Goal: Task Accomplishment & Management: Use online tool/utility

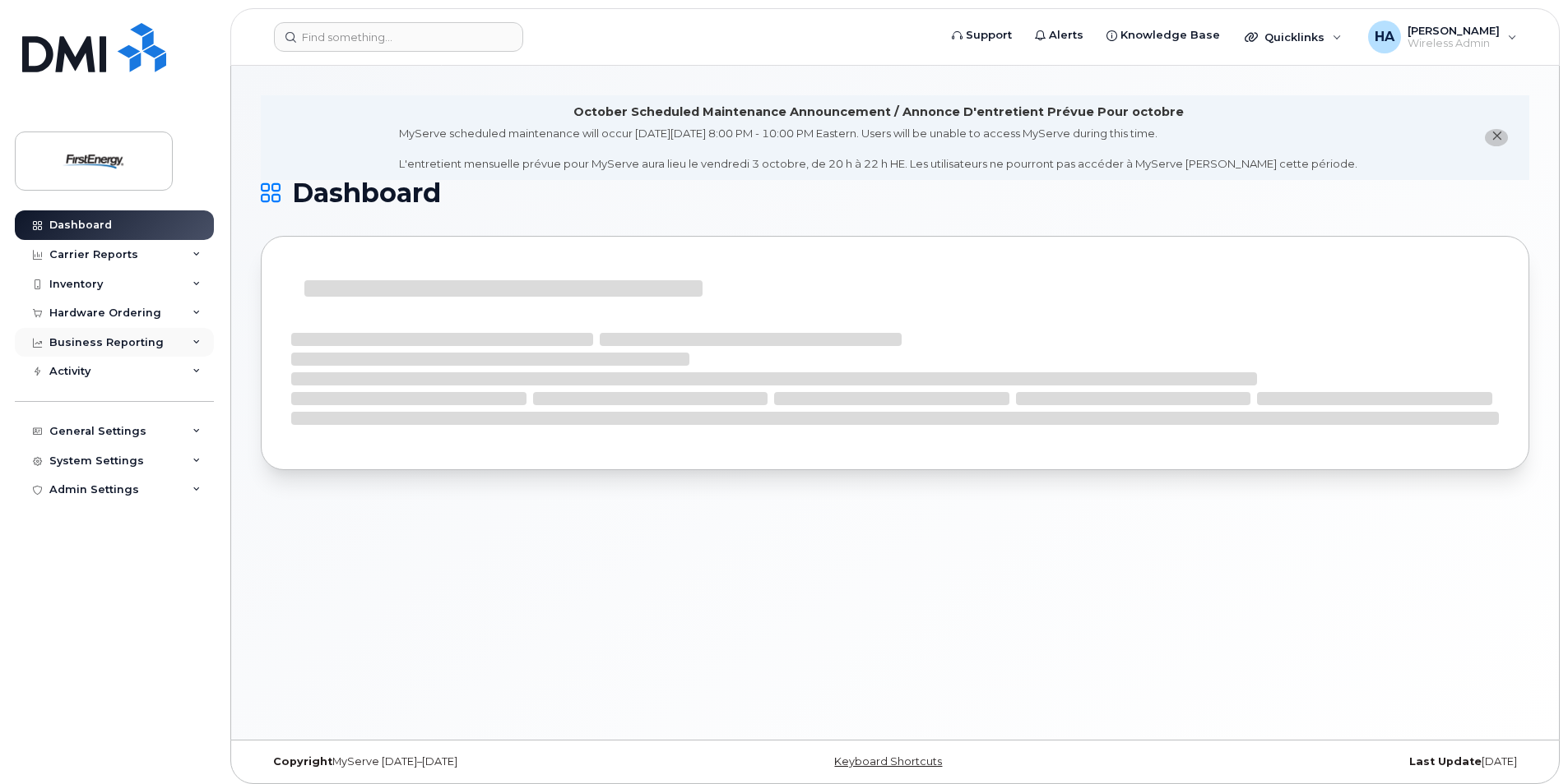
click at [195, 345] on icon at bounding box center [196, 342] width 8 height 8
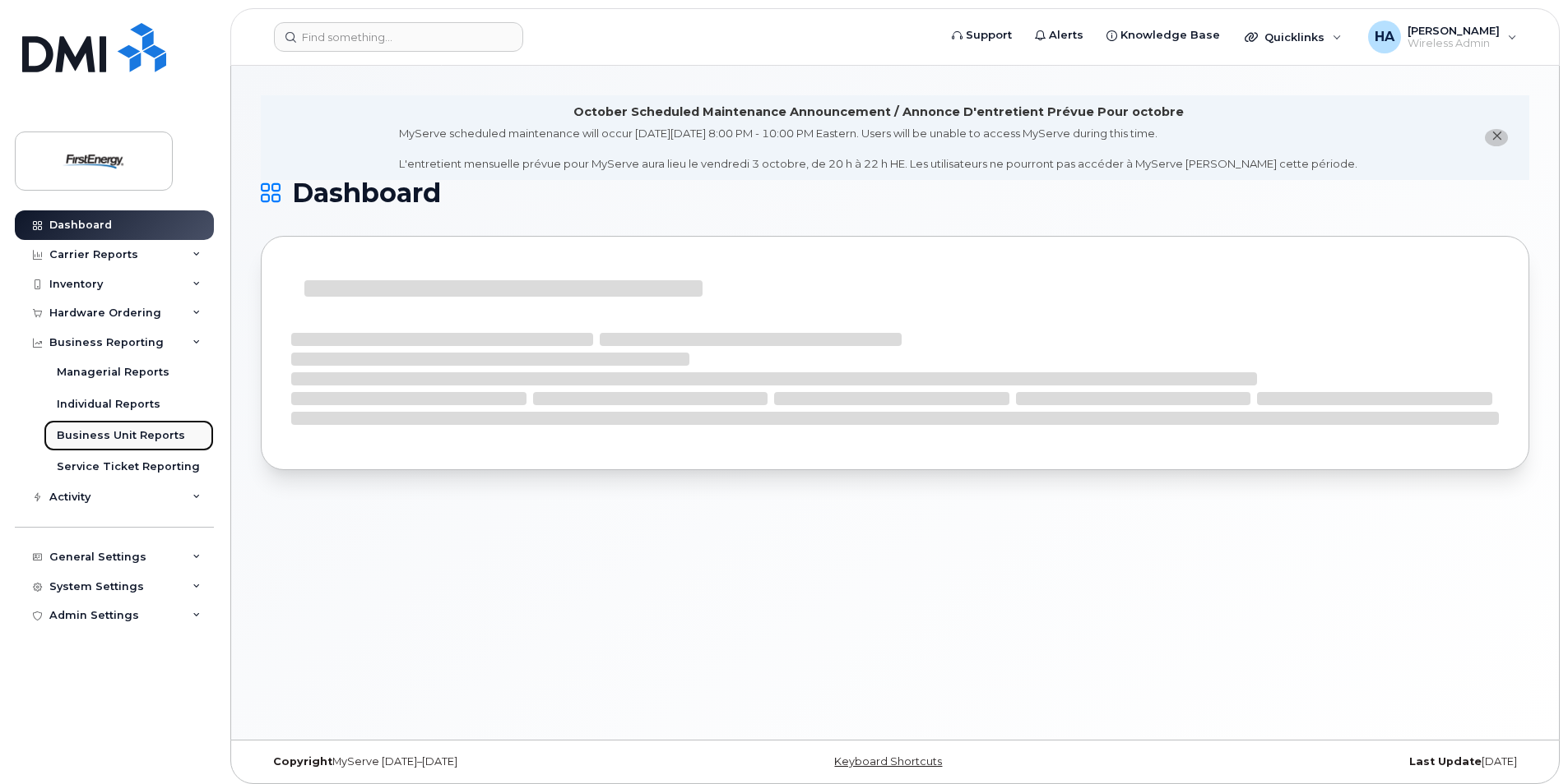
click at [125, 438] on div "Business Unit Reports" at bounding box center [121, 436] width 128 height 15
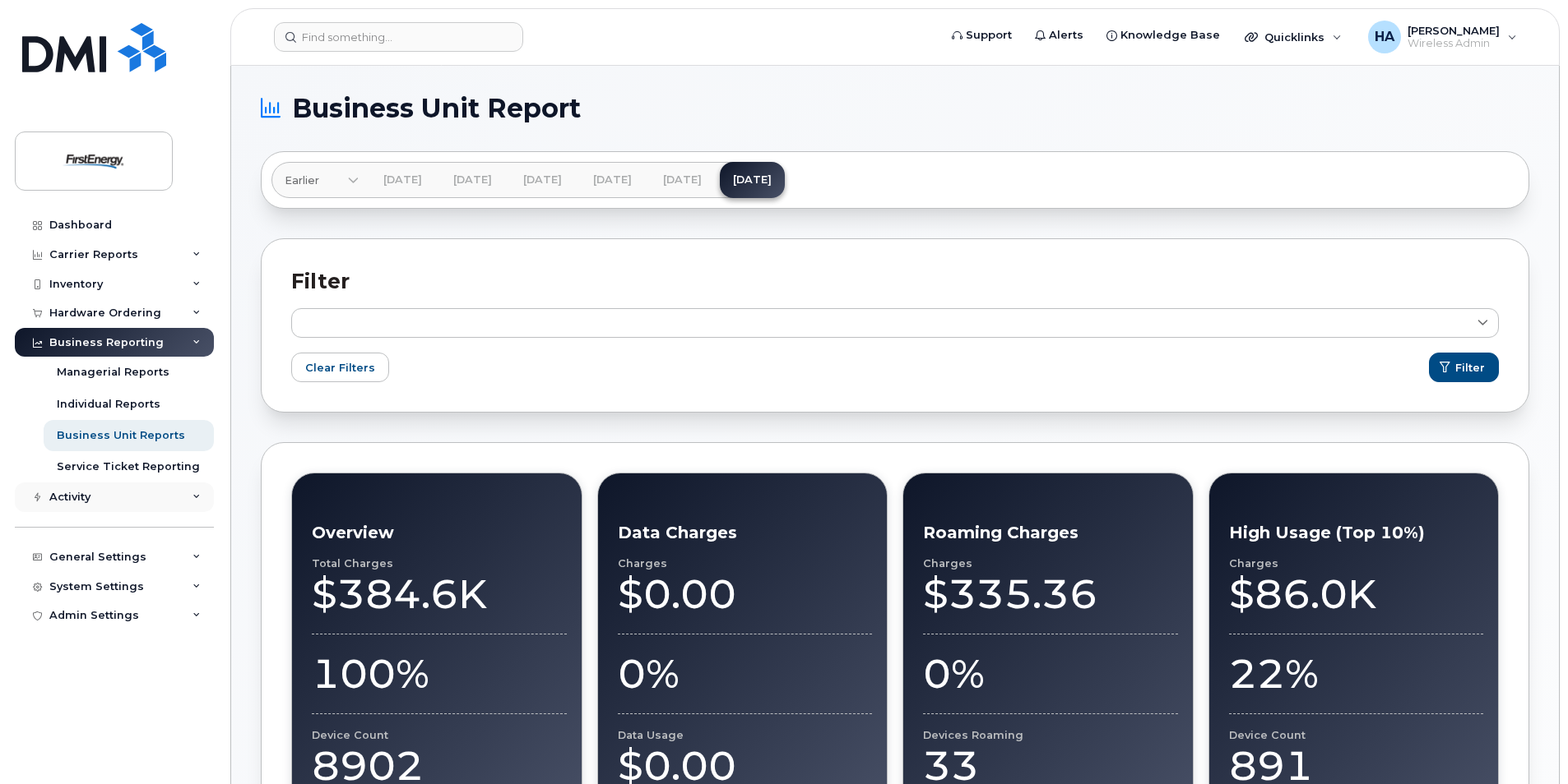
click at [182, 499] on div "Activity" at bounding box center [114, 497] width 199 height 29
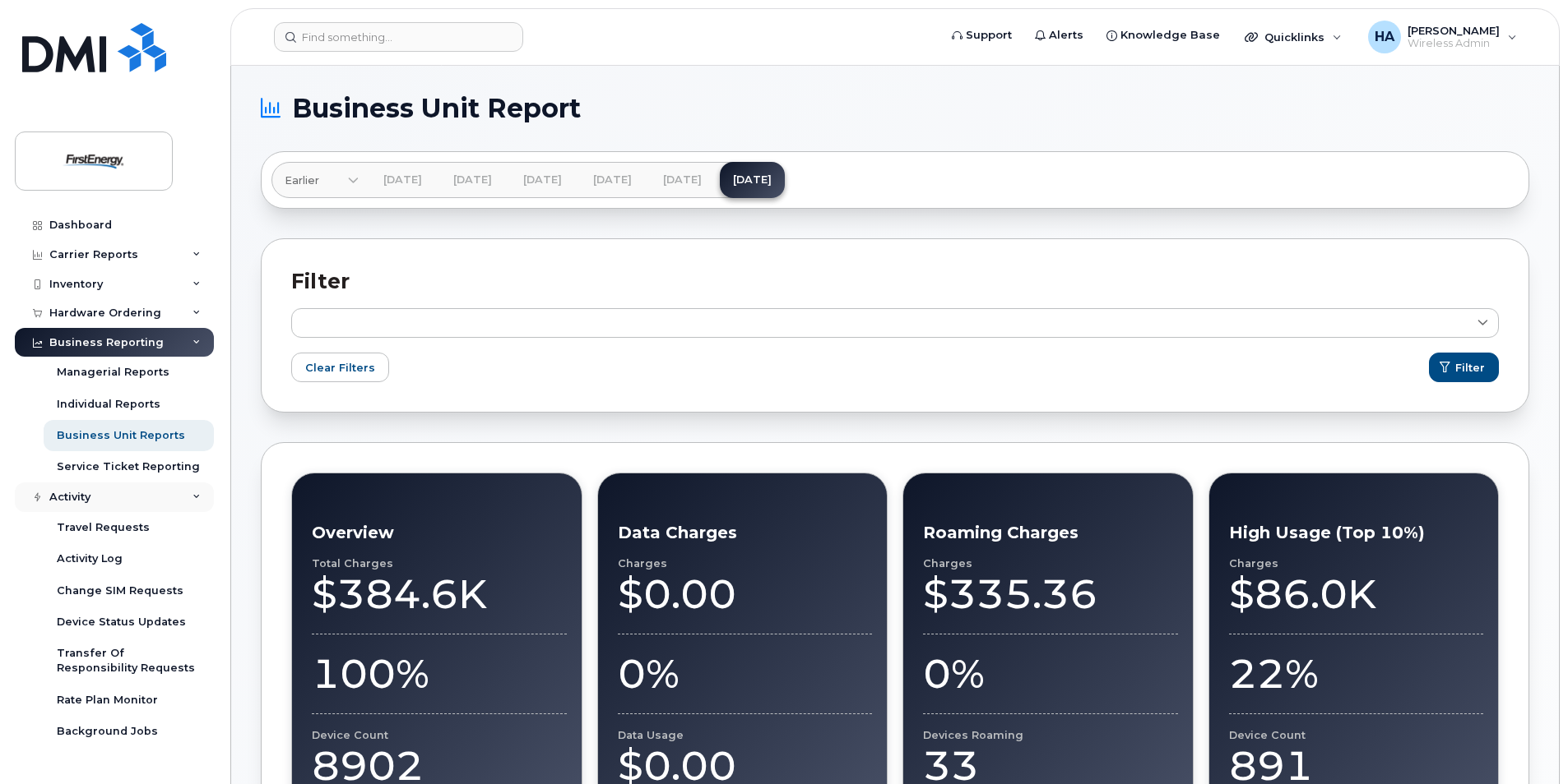
click at [183, 498] on div "Activity" at bounding box center [114, 497] width 199 height 29
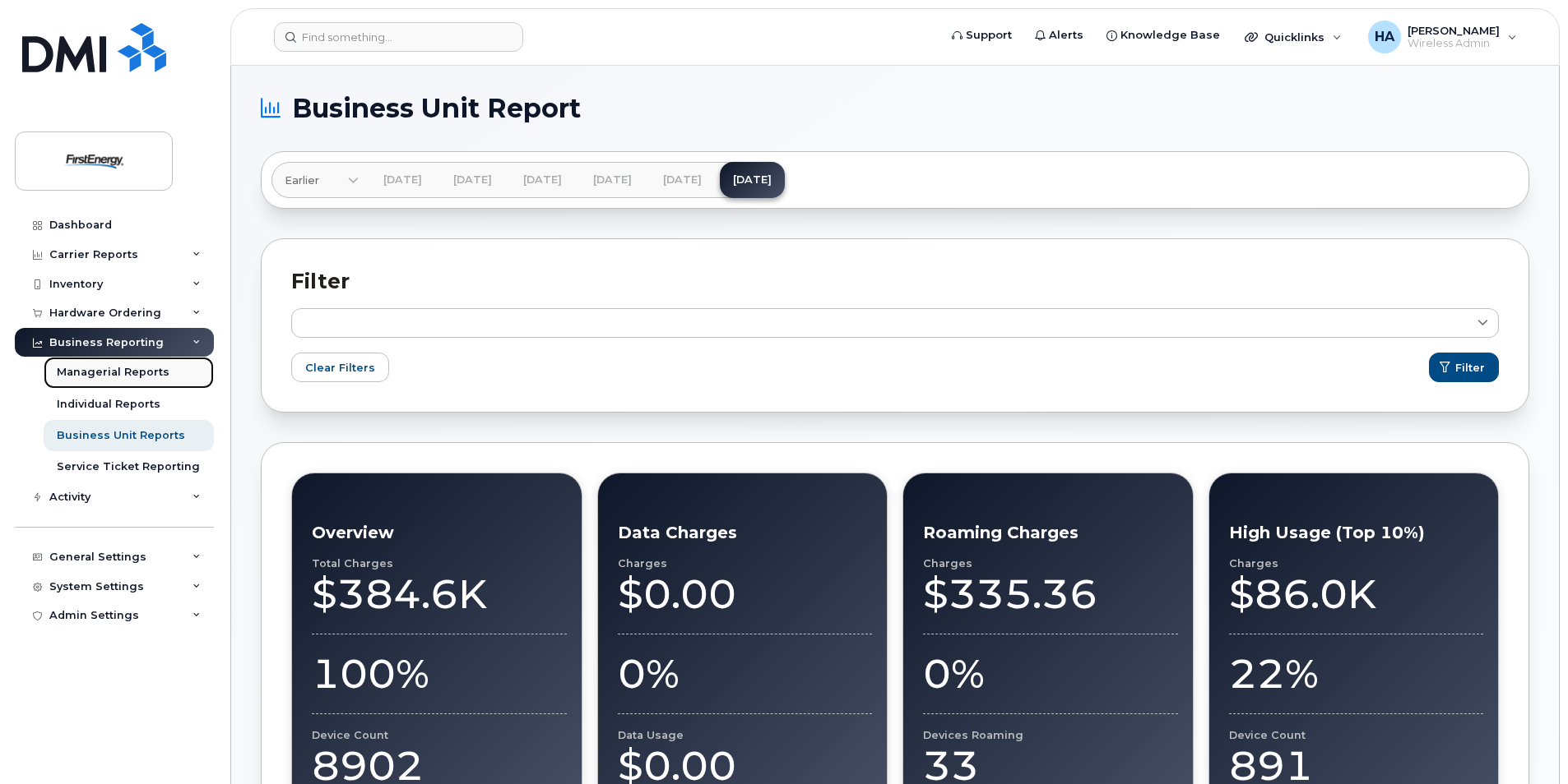
click at [143, 369] on div "Managerial Reports" at bounding box center [112, 373] width 112 height 15
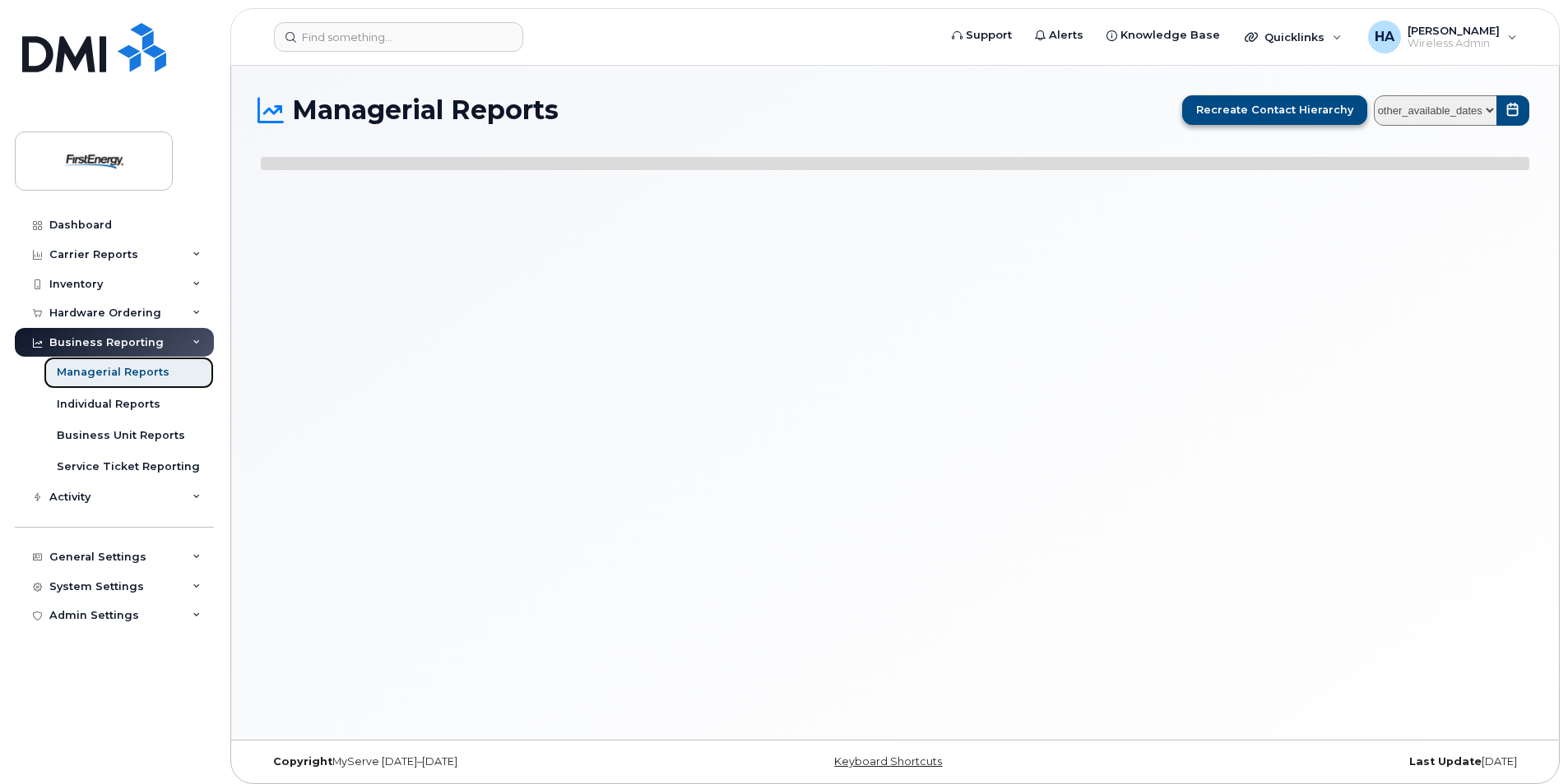
select select
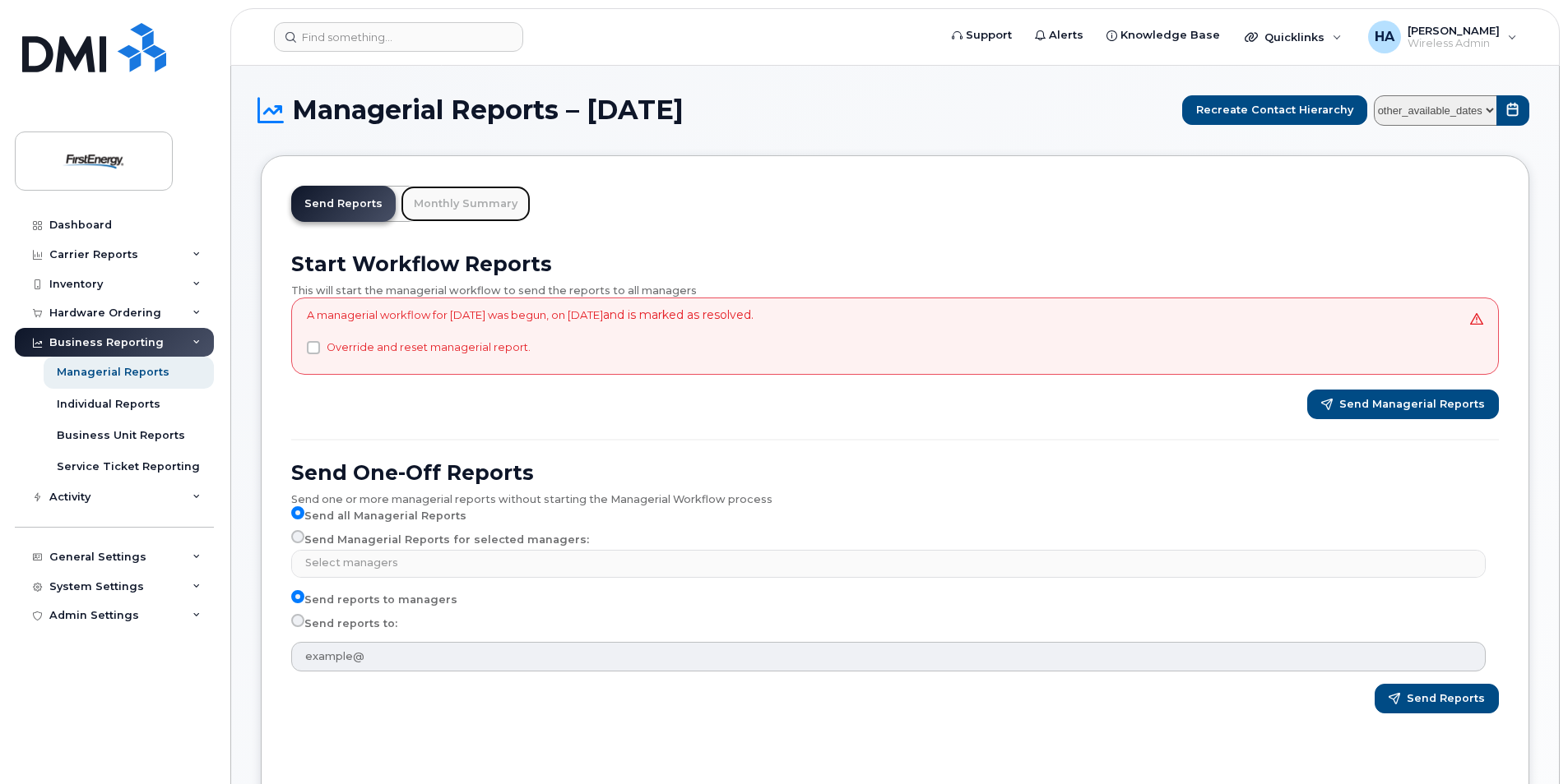
click at [472, 201] on link "Monthly Summary" at bounding box center [465, 204] width 130 height 36
click at [458, 204] on link "Monthly Summary" at bounding box center [465, 204] width 130 height 36
click at [388, 408] on div "Send Managerial Reports" at bounding box center [894, 404] width 1207 height 29
click at [123, 438] on div "Business Unit Reports" at bounding box center [121, 436] width 128 height 15
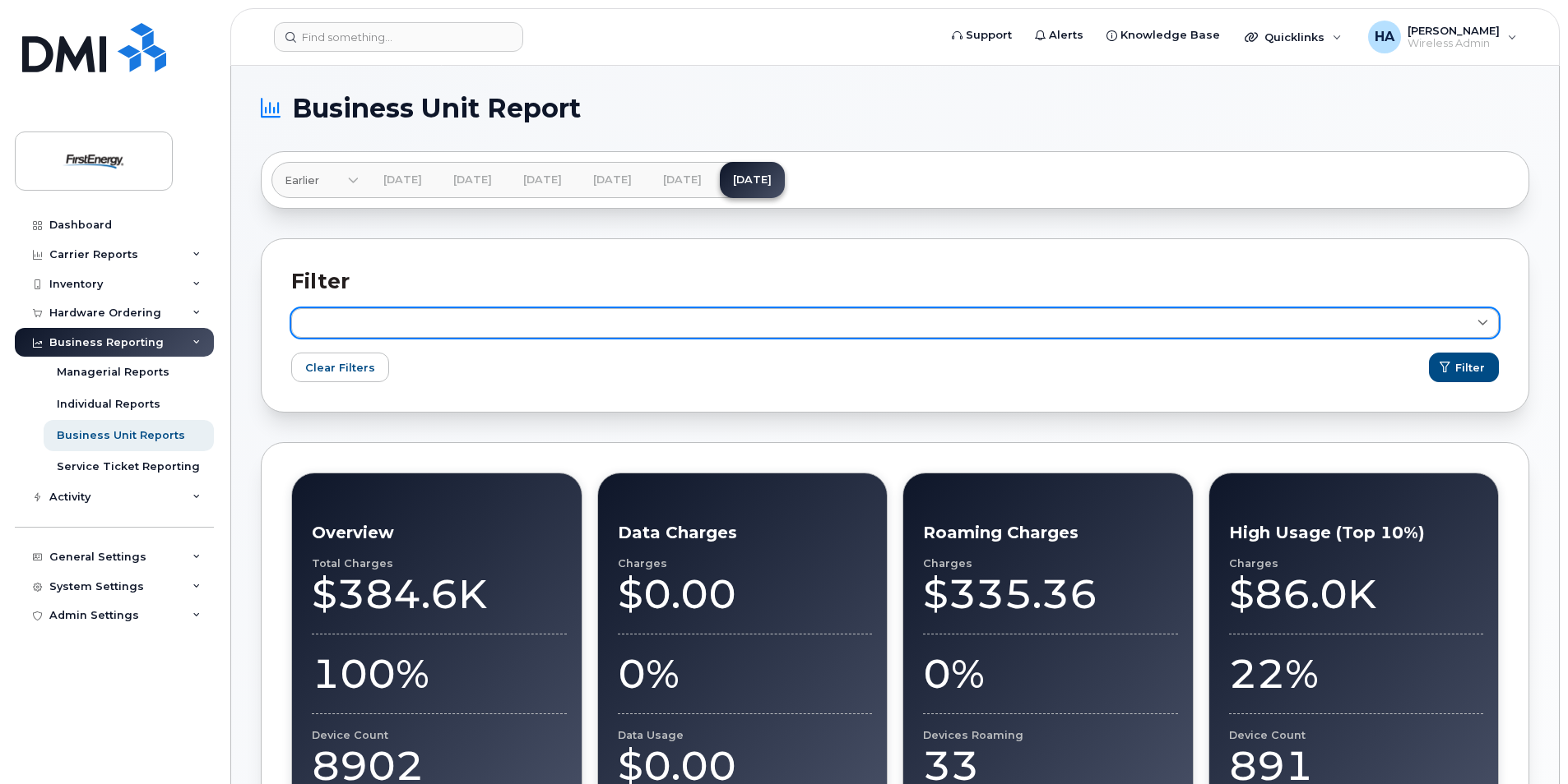
click at [1323, 336] on link at bounding box center [894, 323] width 1207 height 29
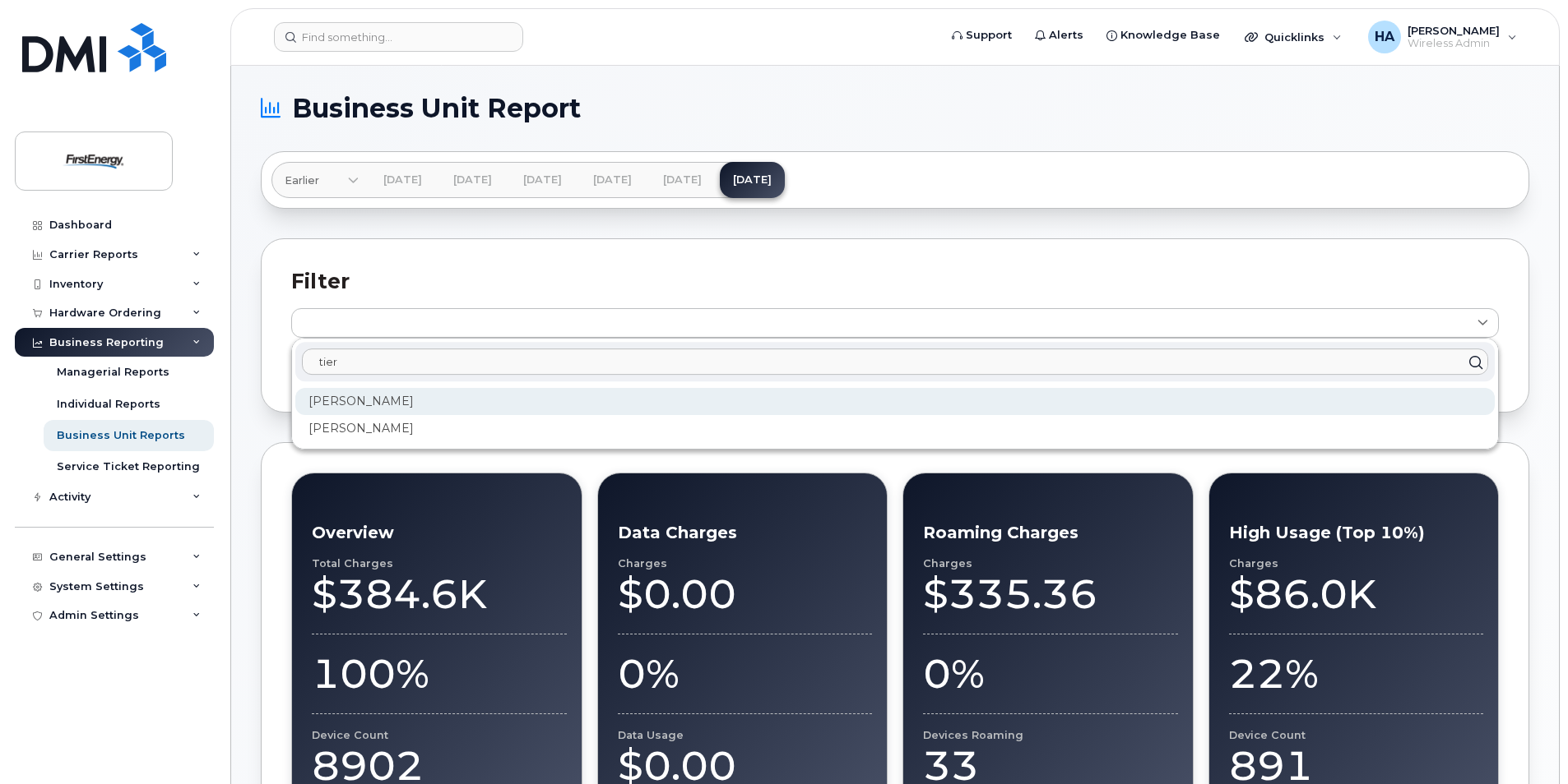
type input "tier"
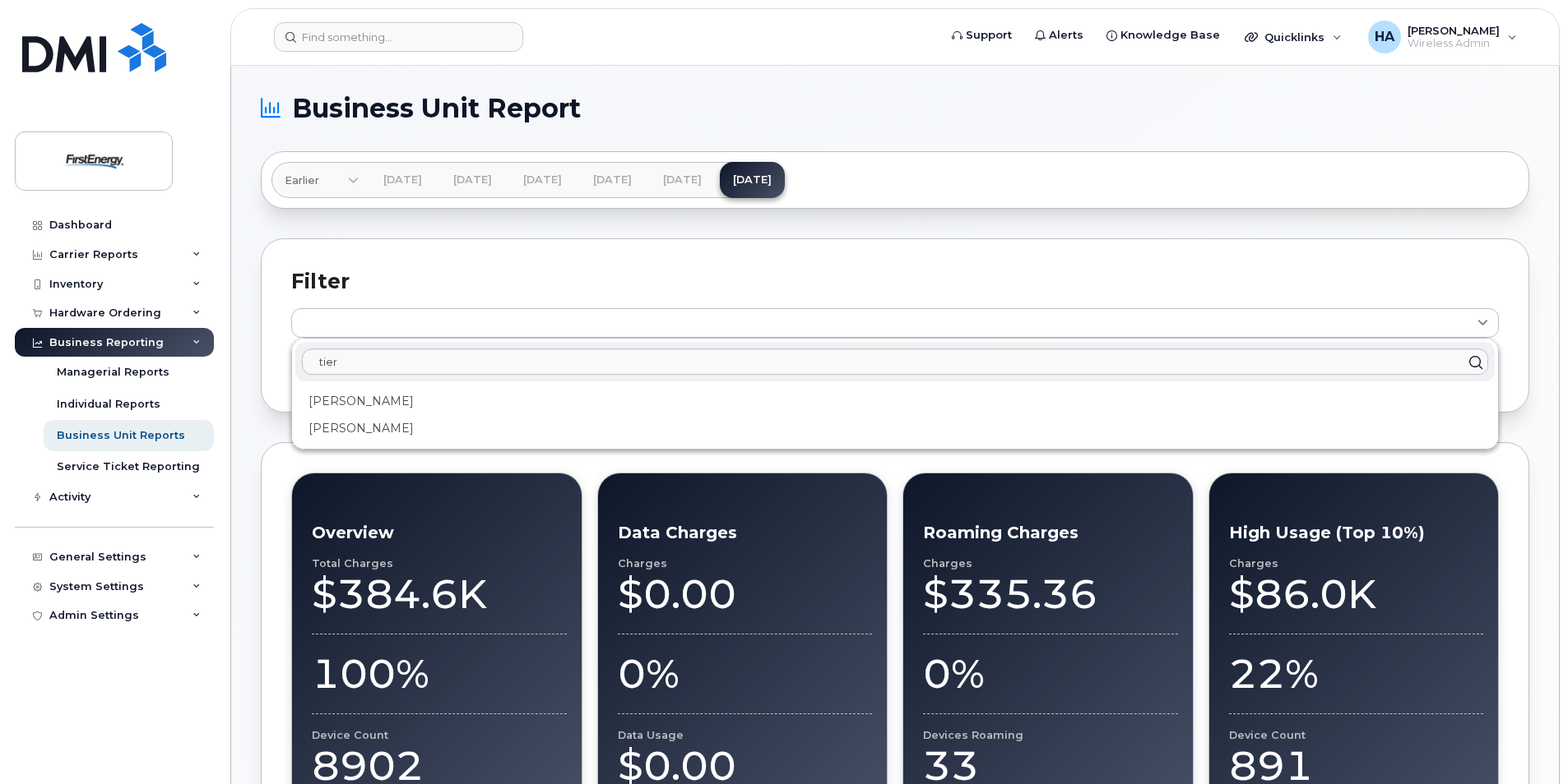
click at [409, 408] on div "[PERSON_NAME]" at bounding box center [895, 401] width 1200 height 27
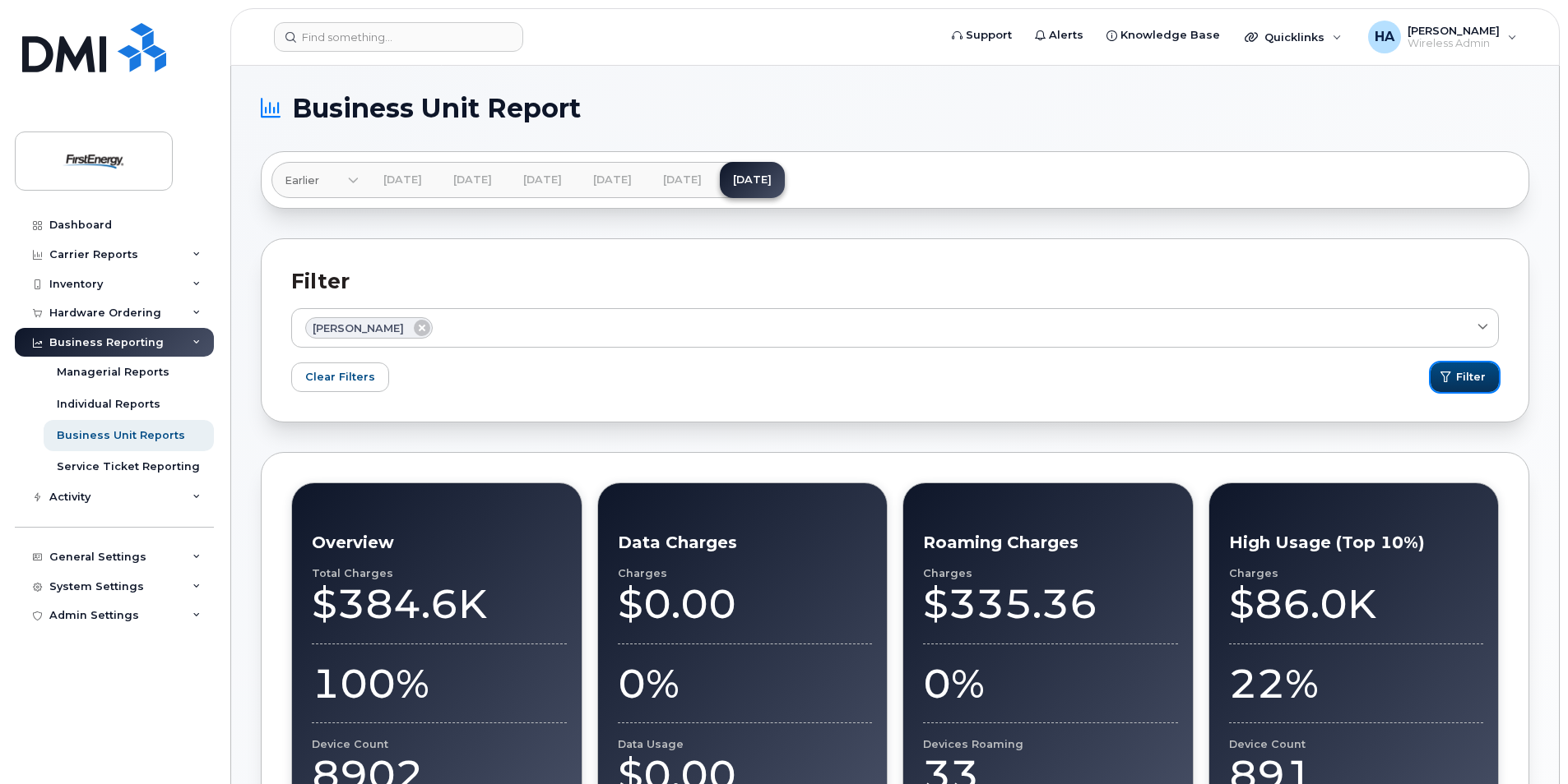
click at [1475, 386] on button "Filter" at bounding box center [1464, 376] width 68 height 29
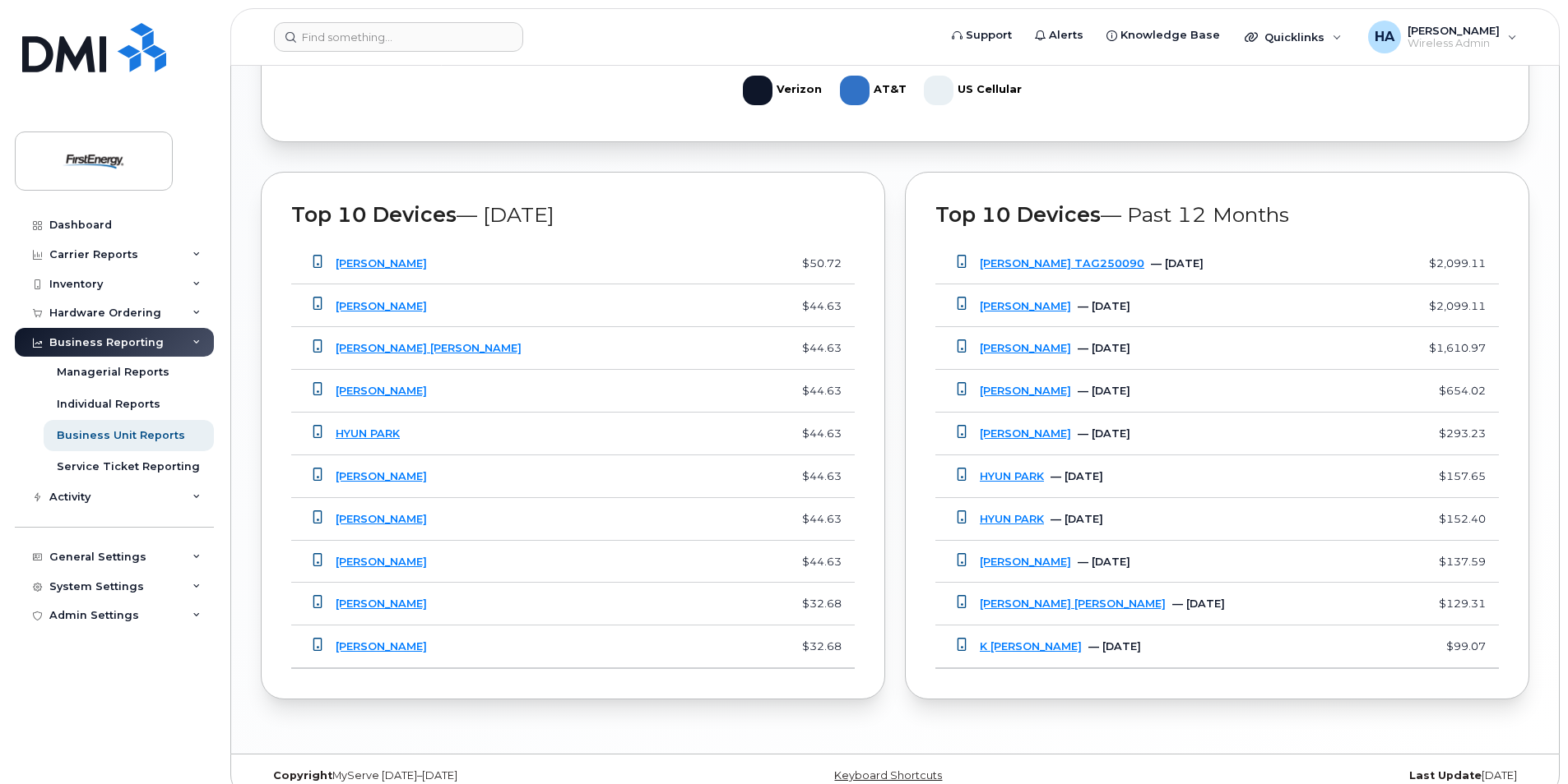
scroll to position [1245, 0]
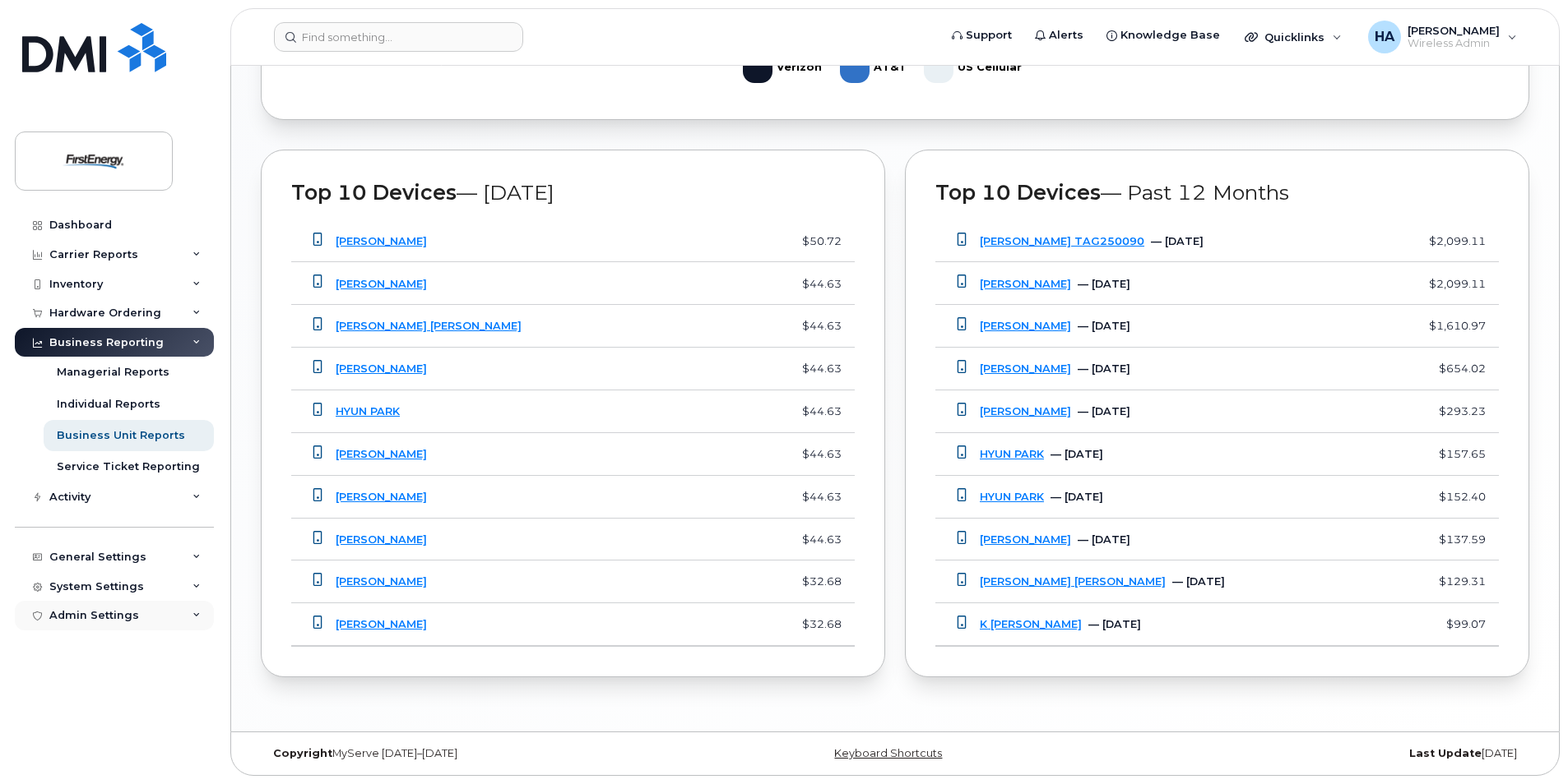
click at [177, 617] on div "Admin Settings" at bounding box center [114, 615] width 199 height 29
click at [176, 598] on div "System Settings" at bounding box center [114, 586] width 199 height 29
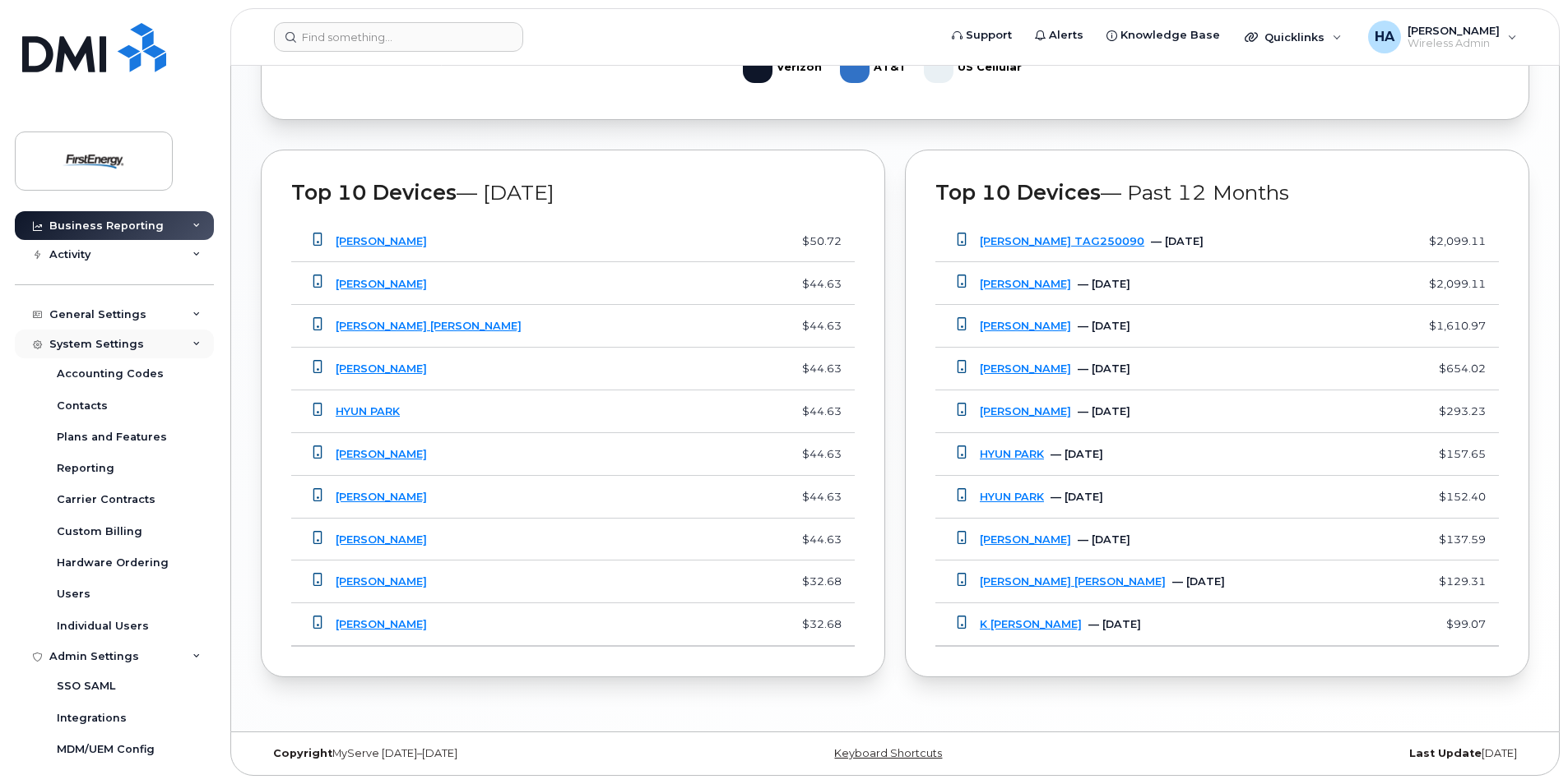
scroll to position [248, 0]
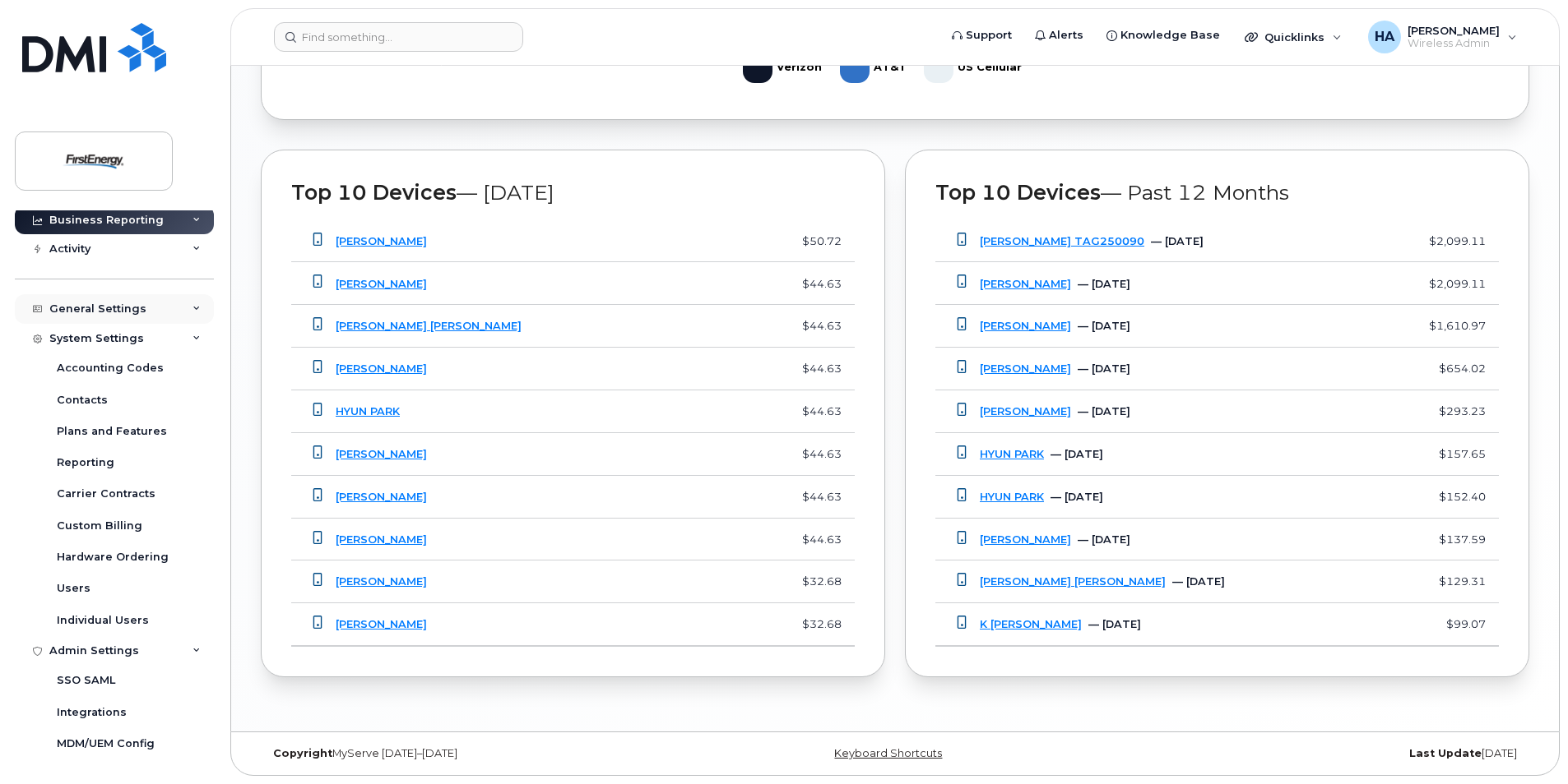
click at [186, 311] on div "General Settings" at bounding box center [114, 309] width 199 height 29
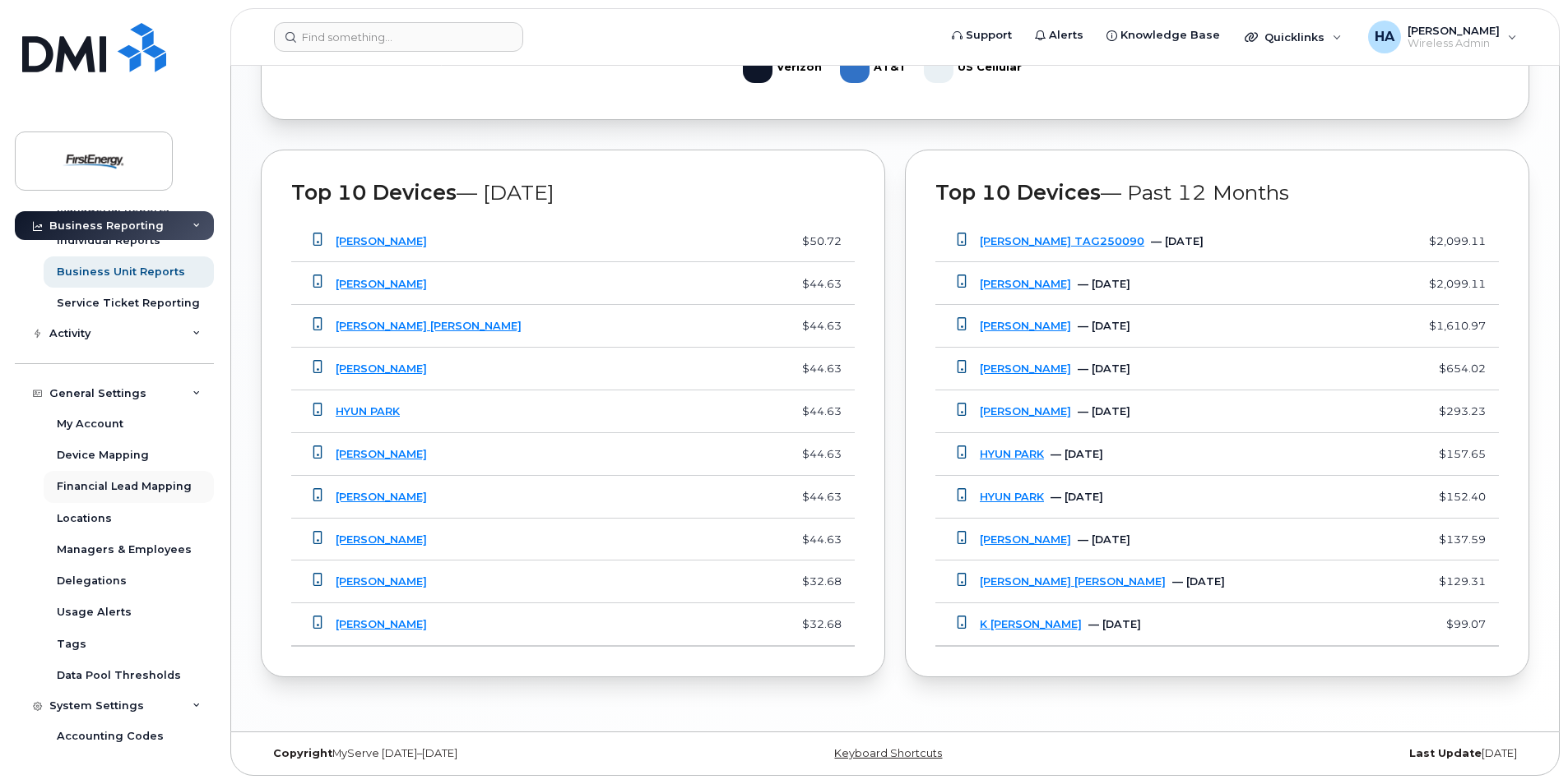
scroll to position [84, 0]
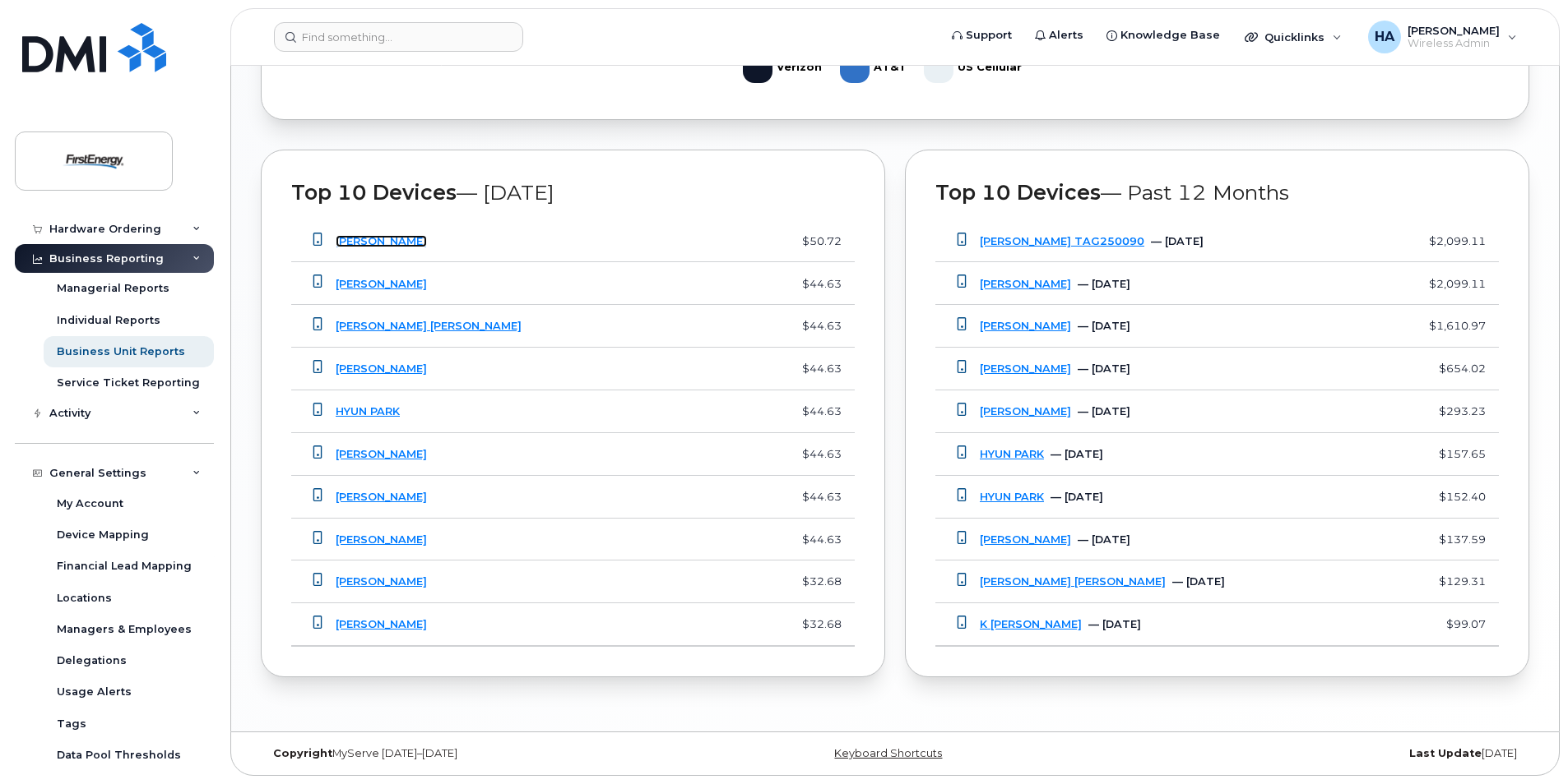
click at [386, 238] on link "[PERSON_NAME]" at bounding box center [381, 241] width 92 height 12
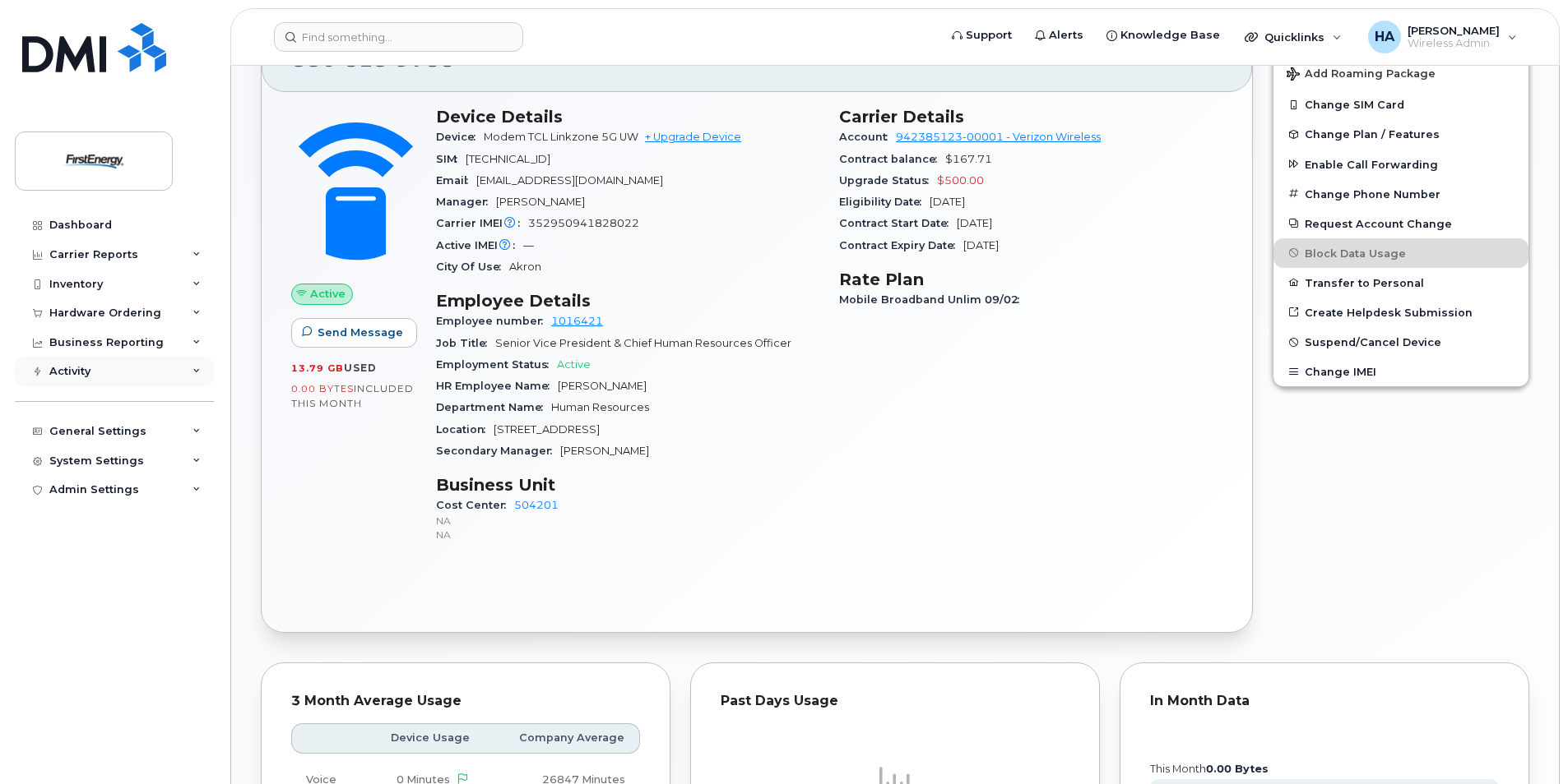
scroll to position [411, 0]
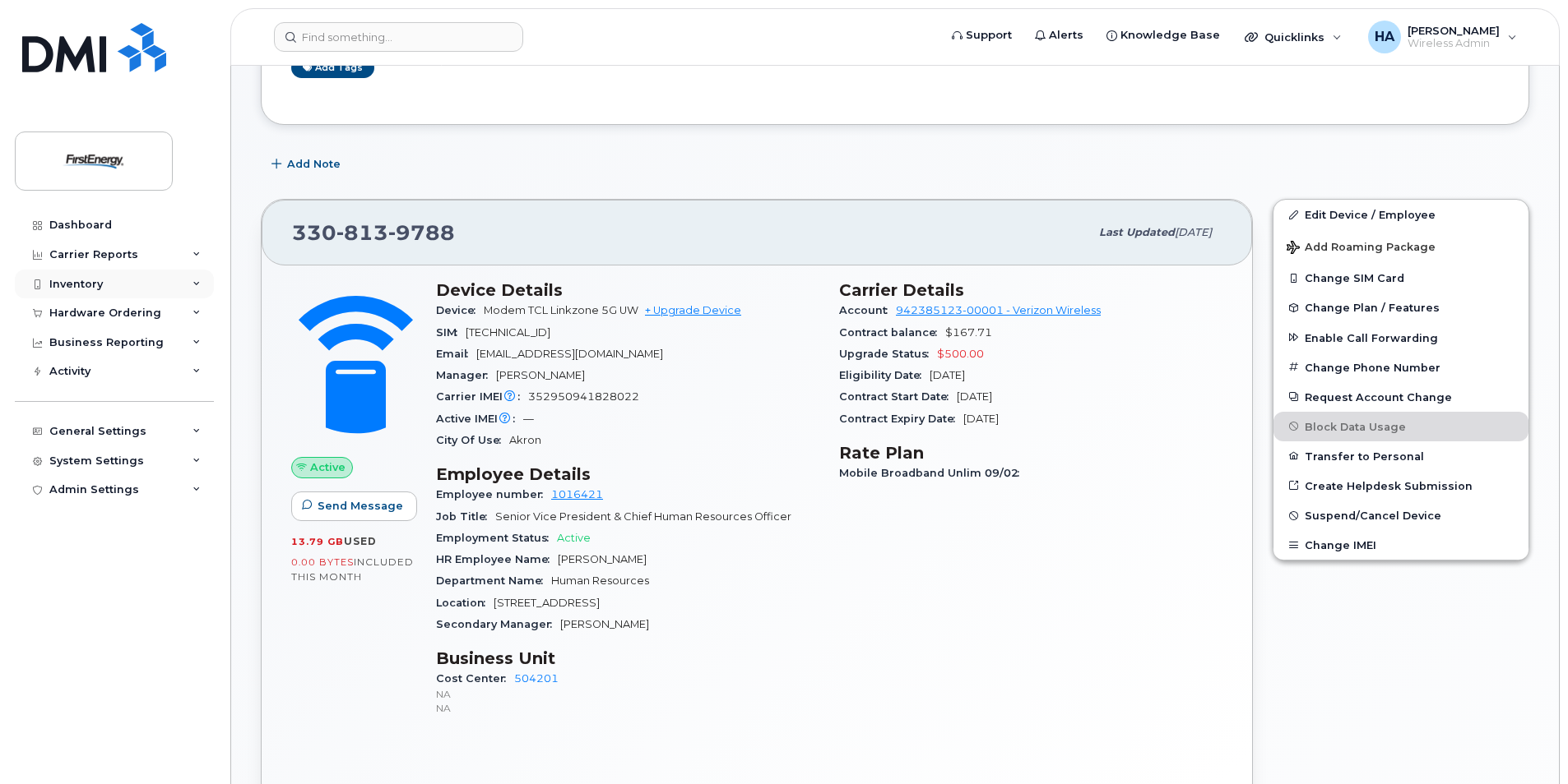
click at [193, 287] on icon at bounding box center [196, 284] width 8 height 8
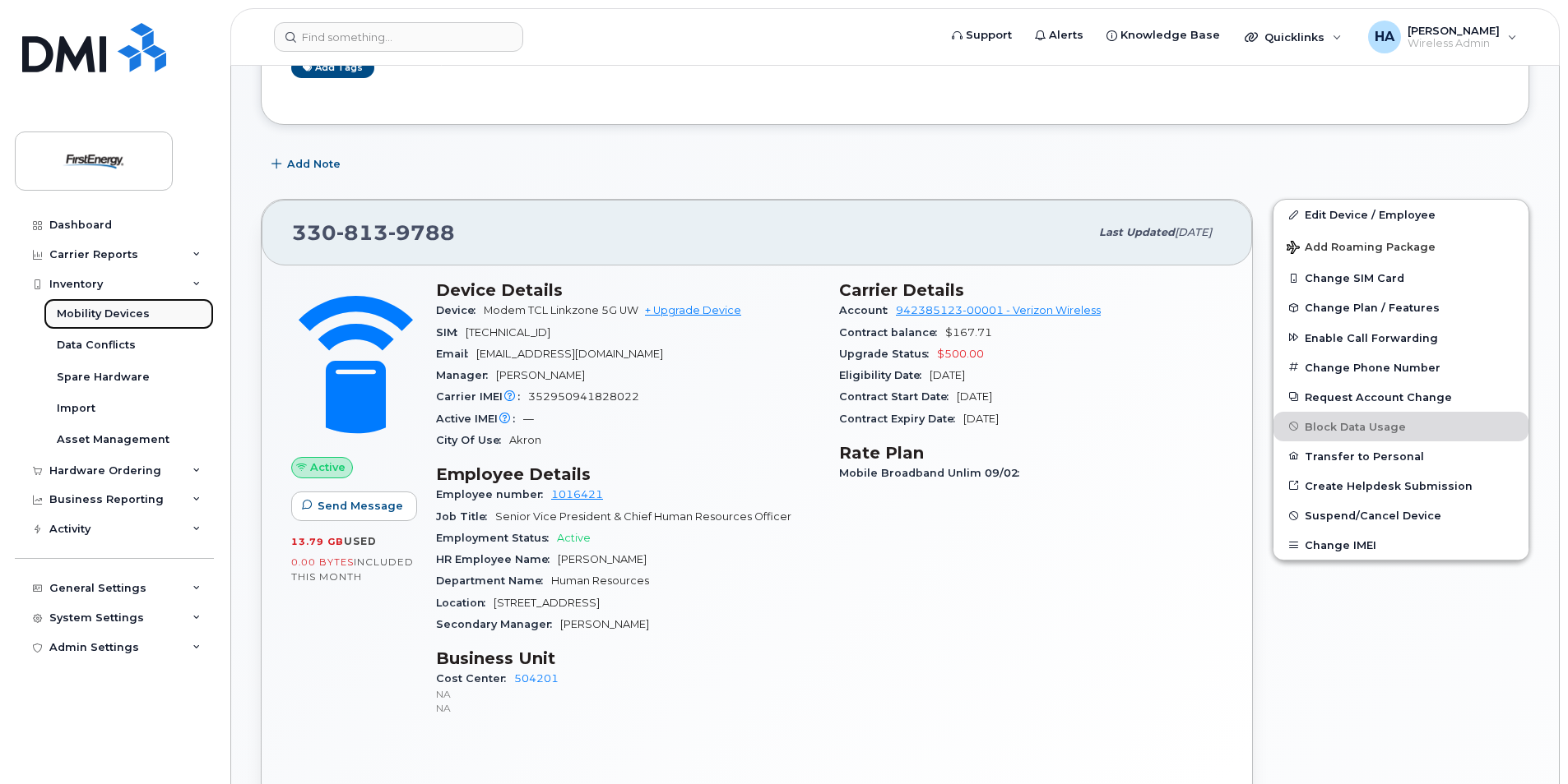
click at [141, 310] on div "Mobility Devices" at bounding box center [103, 314] width 93 height 15
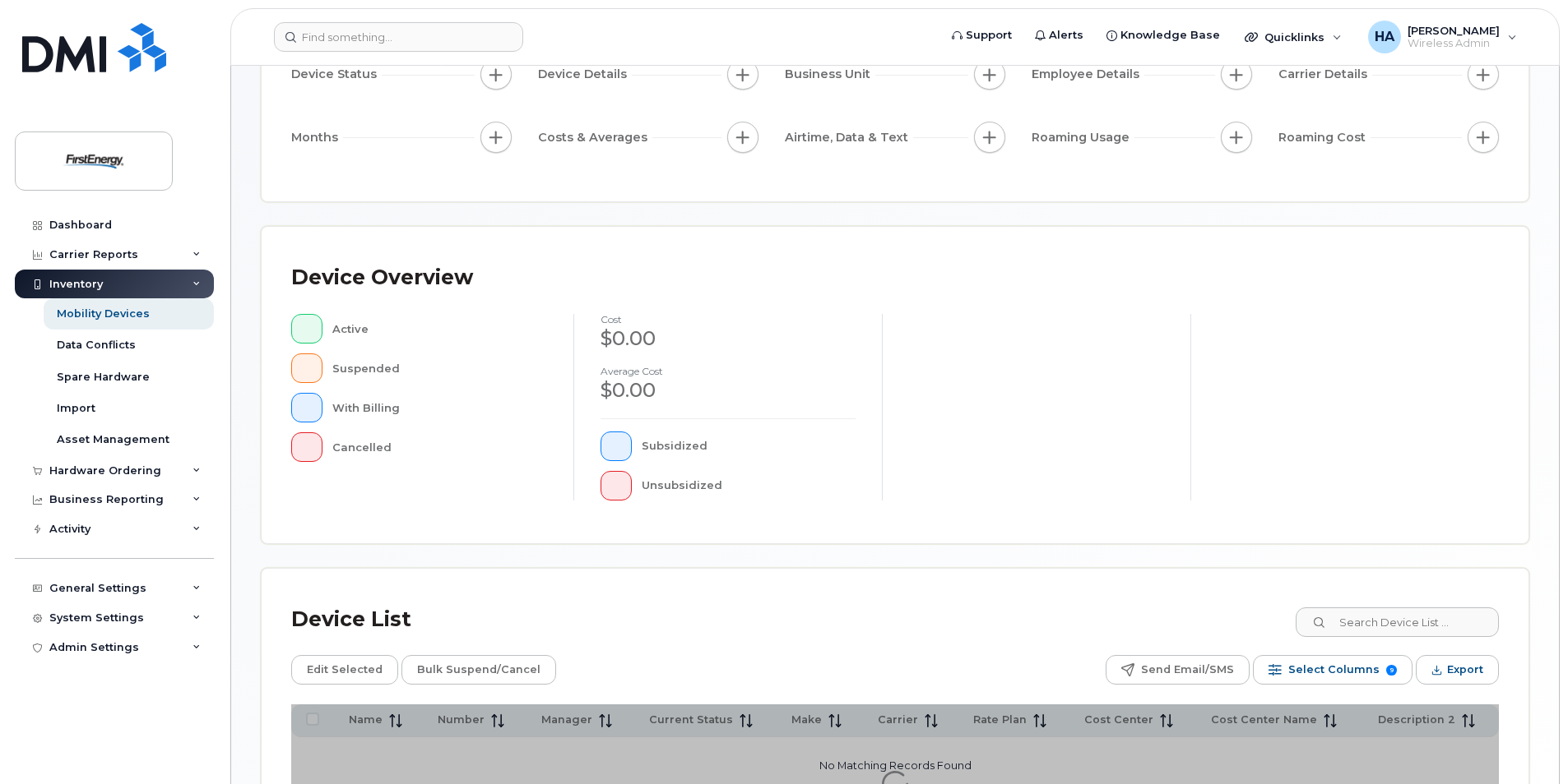
scroll to position [375, 0]
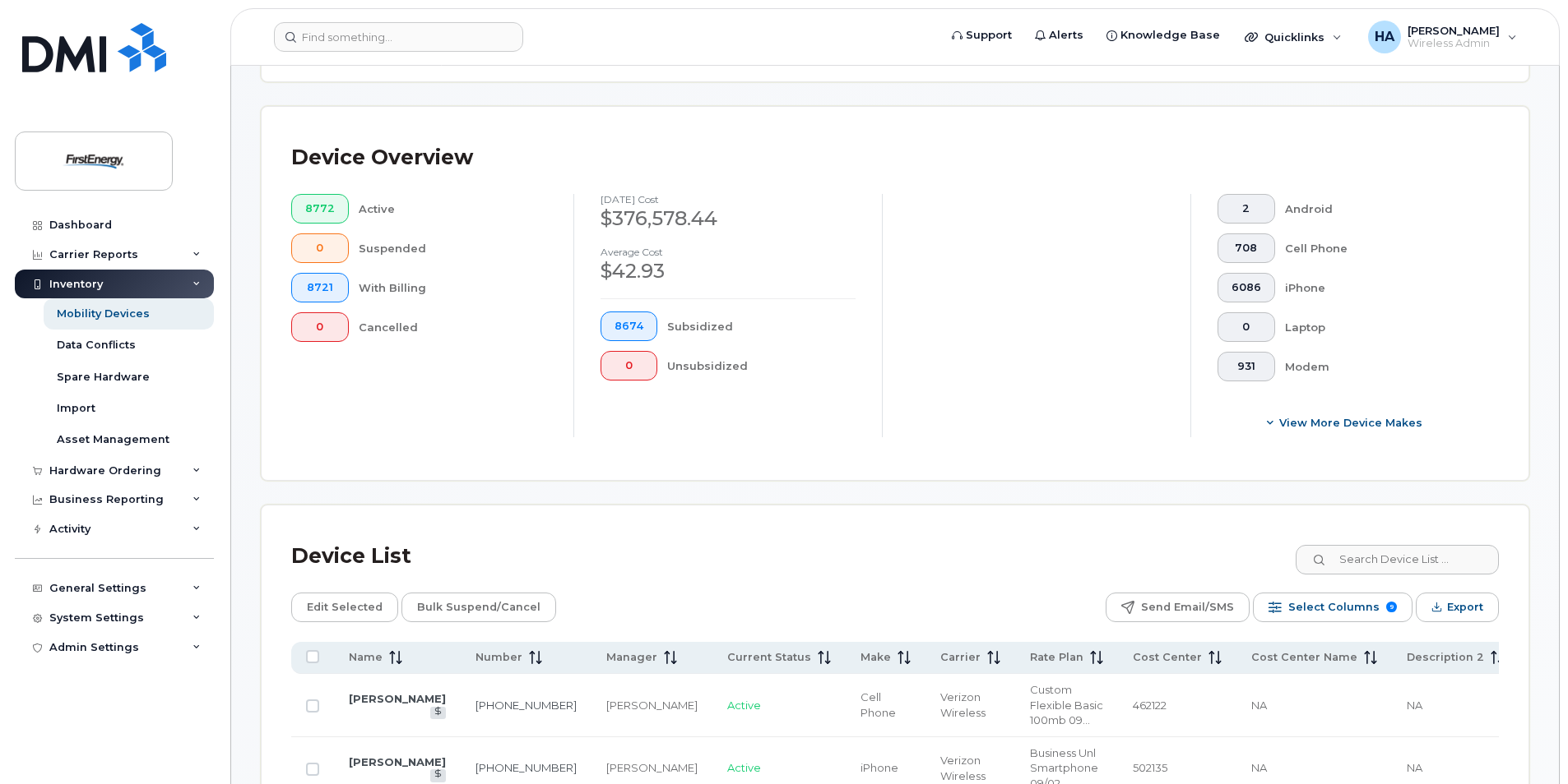
scroll to position [129, 0]
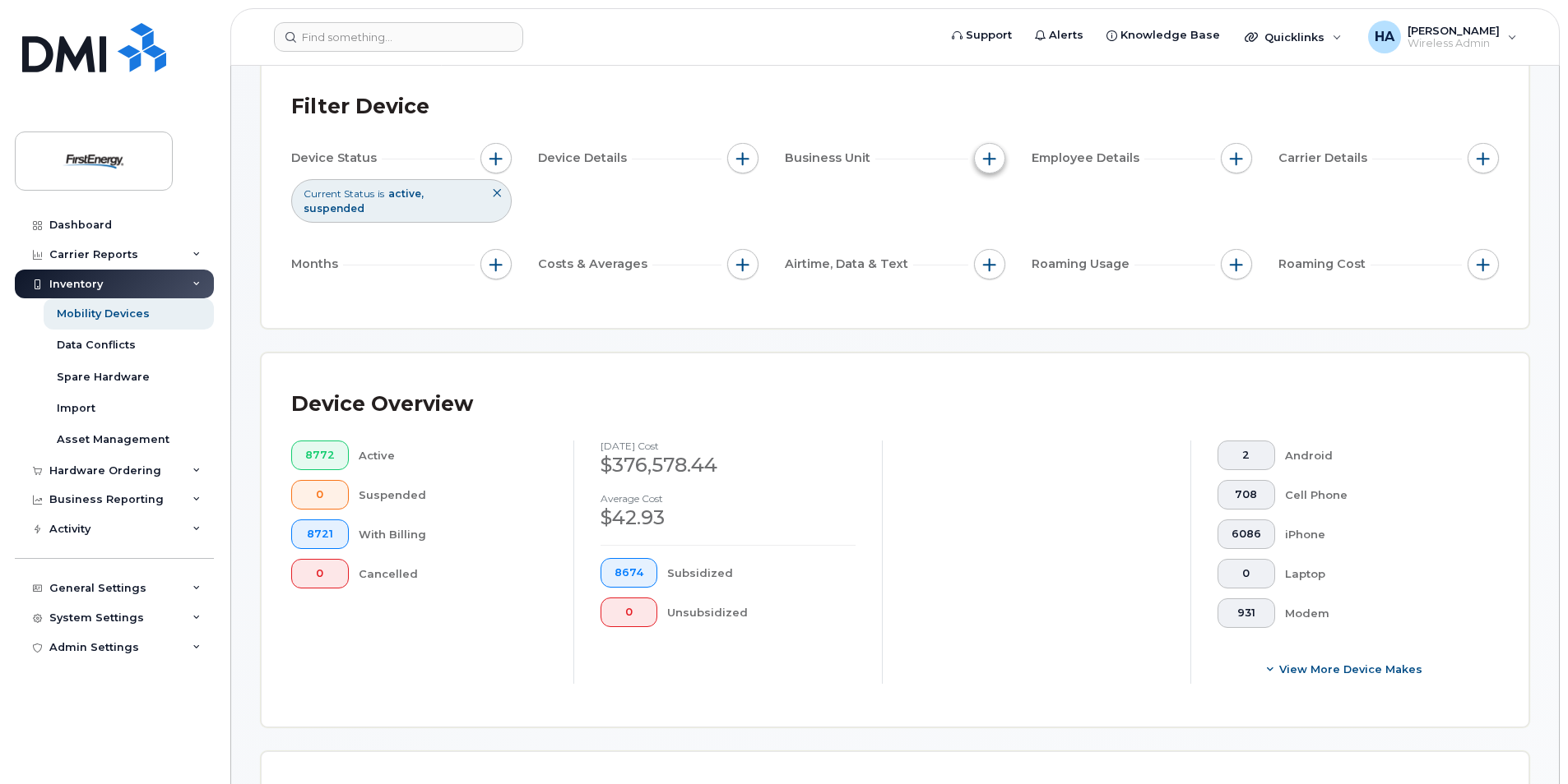
click at [987, 157] on span "button" at bounding box center [989, 158] width 13 height 13
click at [995, 206] on input "Manager" at bounding box center [994, 208] width 13 height 13
checkbox input "true"
click at [1163, 235] on icon at bounding box center [1170, 240] width 13 height 13
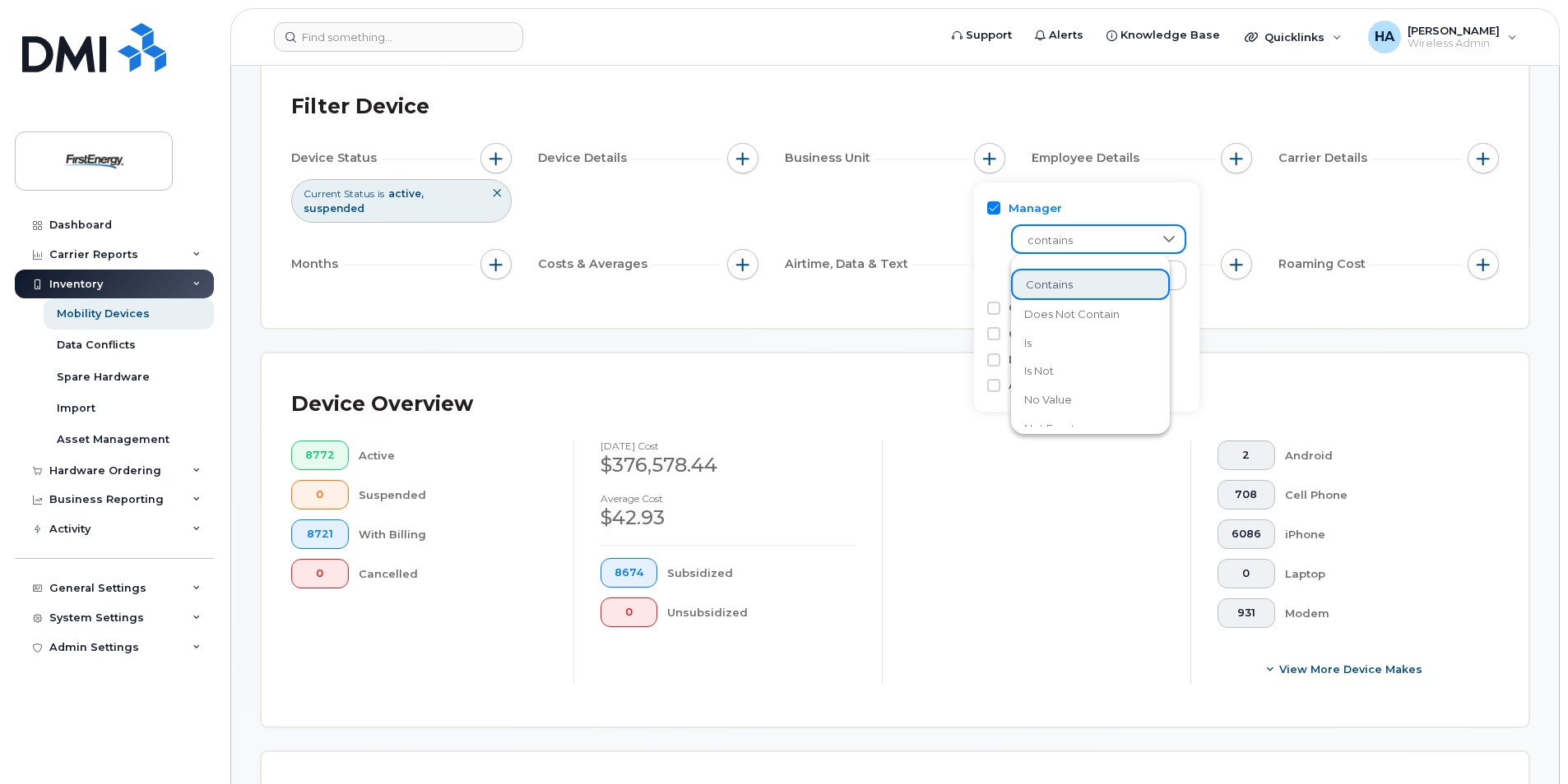
click at [1052, 275] on li "contains" at bounding box center [1090, 285] width 159 height 32
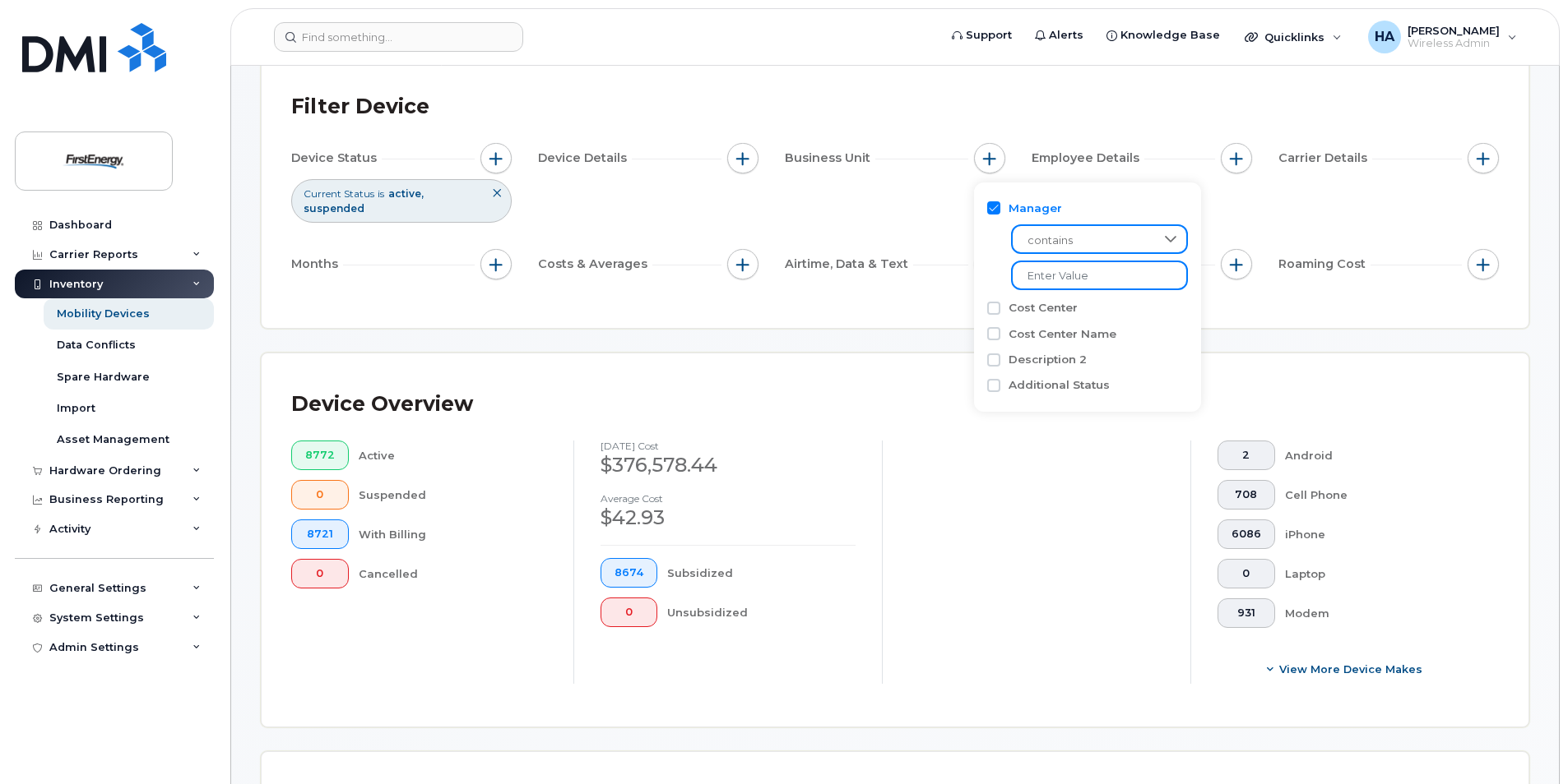
click at [1054, 275] on input "text" at bounding box center [1099, 275] width 177 height 29
type input "[PERSON_NAME]"
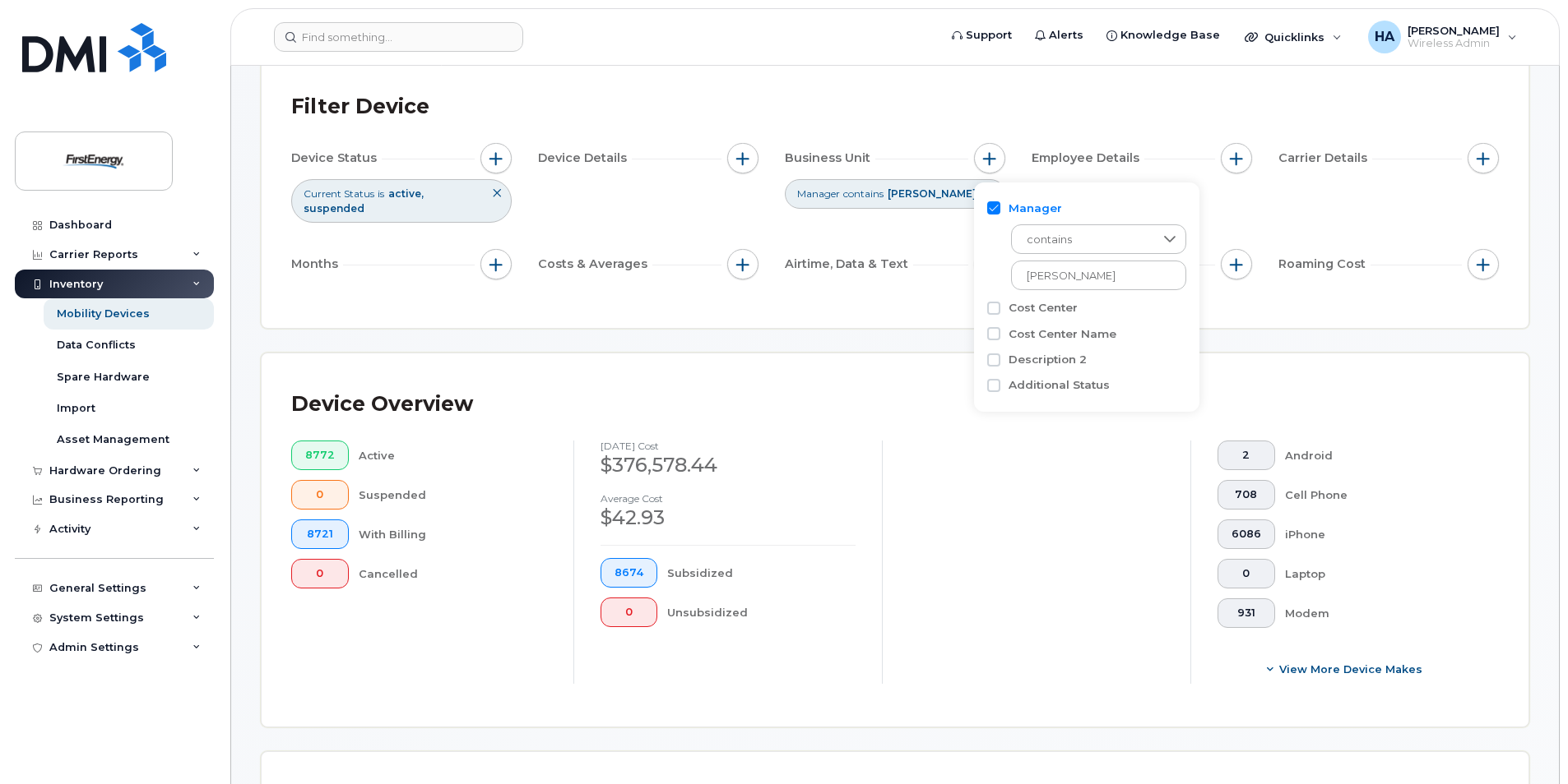
click at [1355, 91] on div "Filter Device" at bounding box center [894, 107] width 1207 height 42
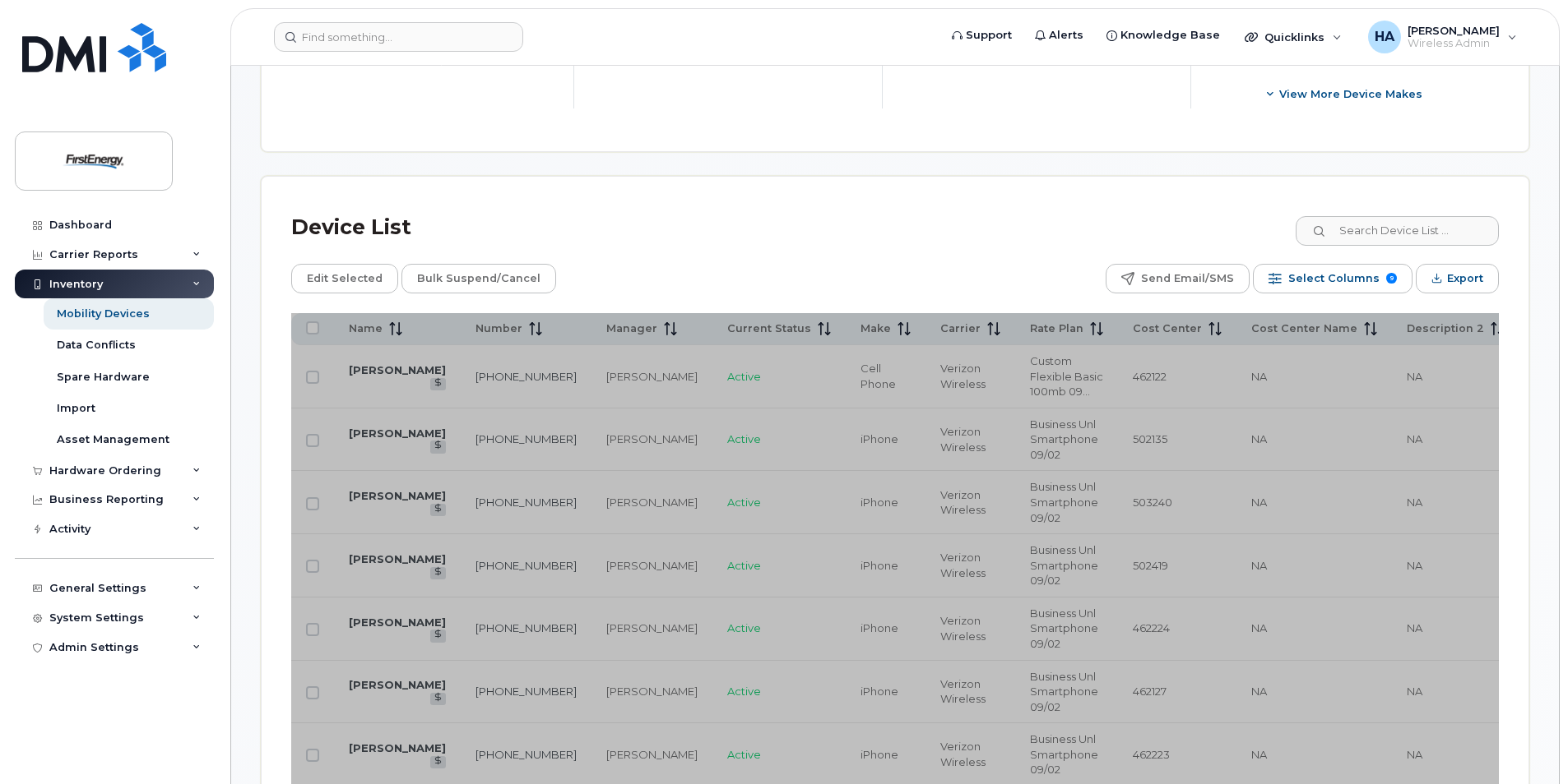
scroll to position [787, 0]
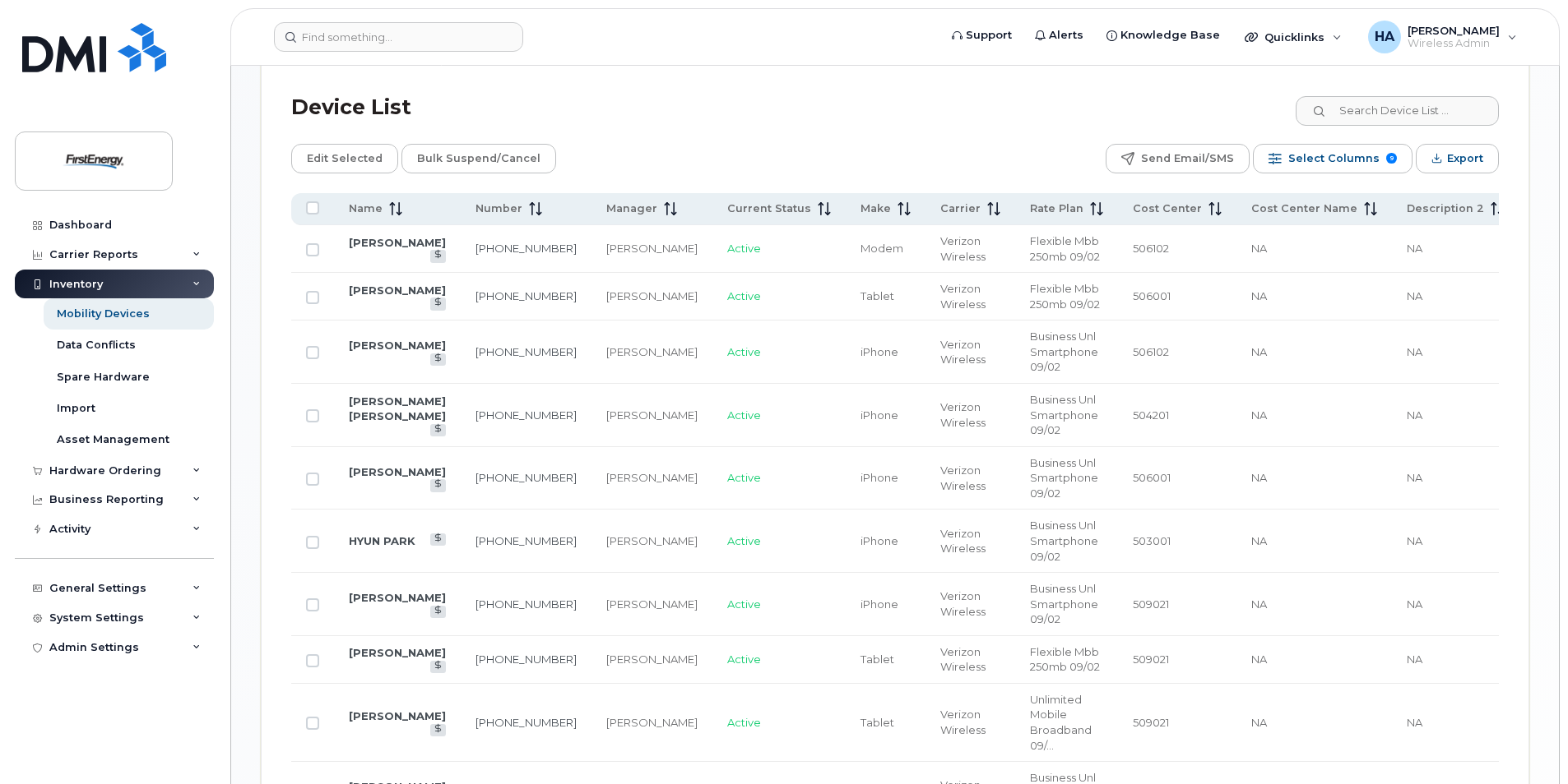
scroll to position [818, 0]
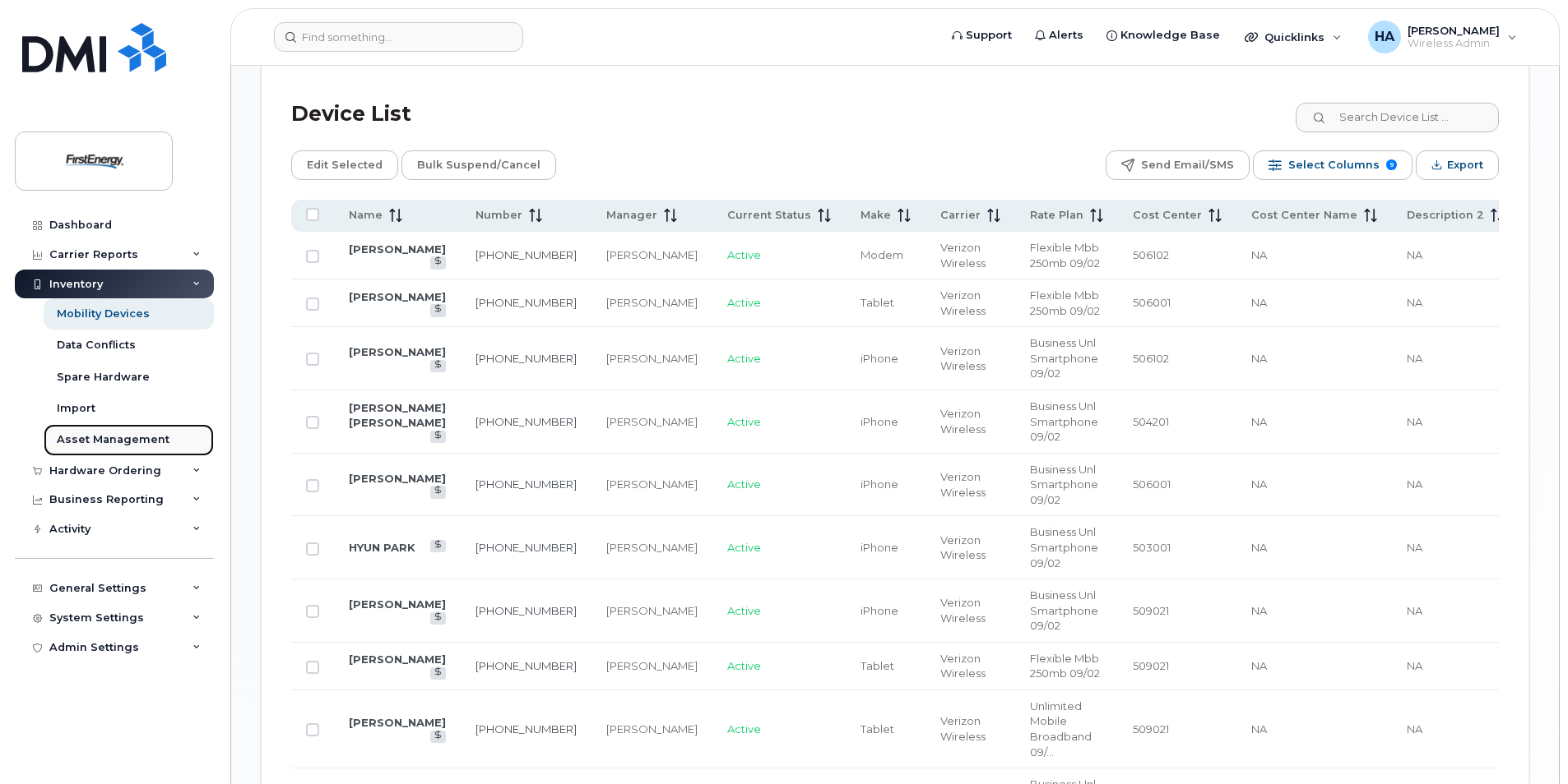
click at [152, 443] on div "Asset Management" at bounding box center [112, 440] width 112 height 15
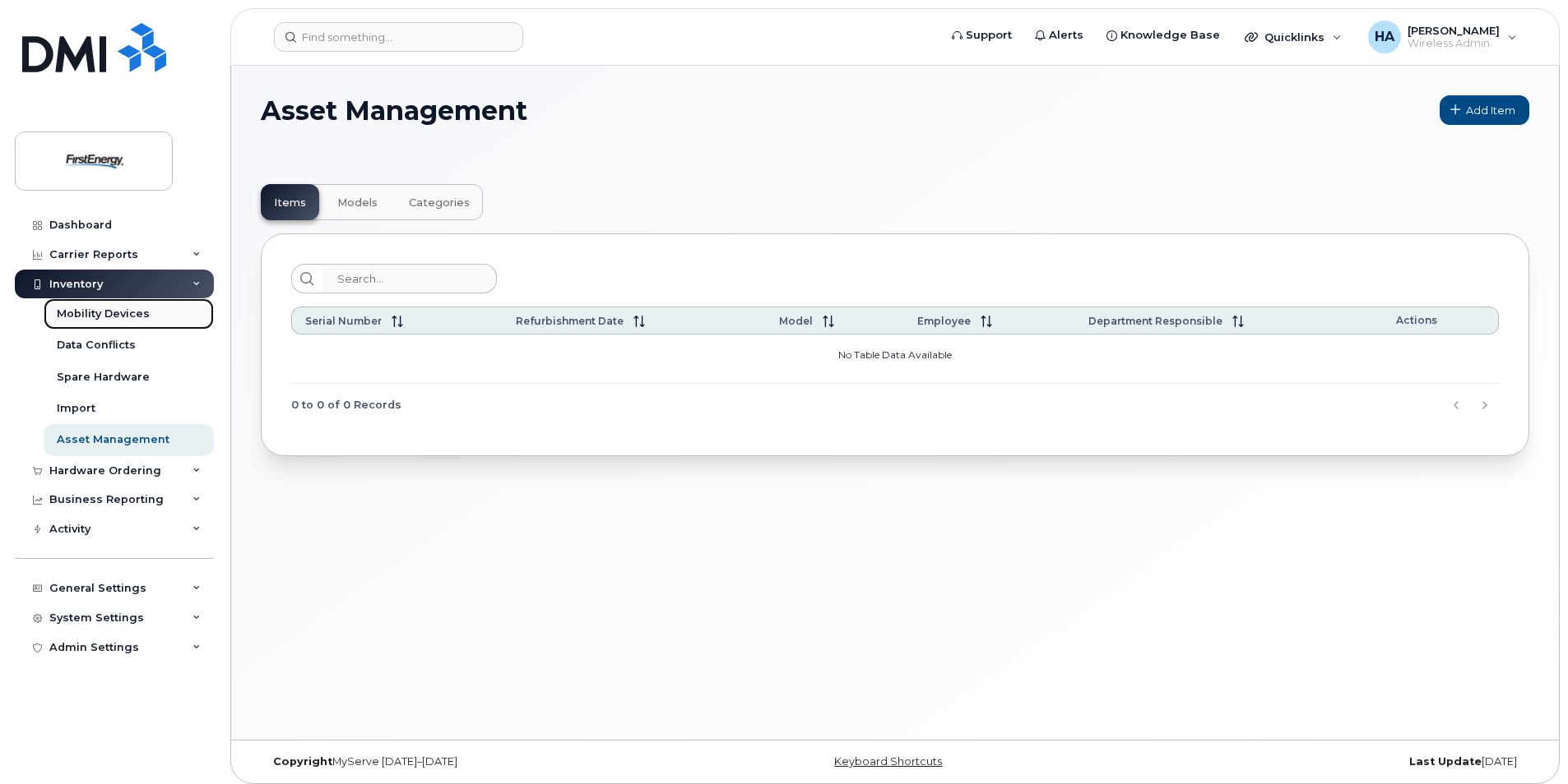
click at [121, 310] on div "Mobility Devices" at bounding box center [103, 314] width 93 height 15
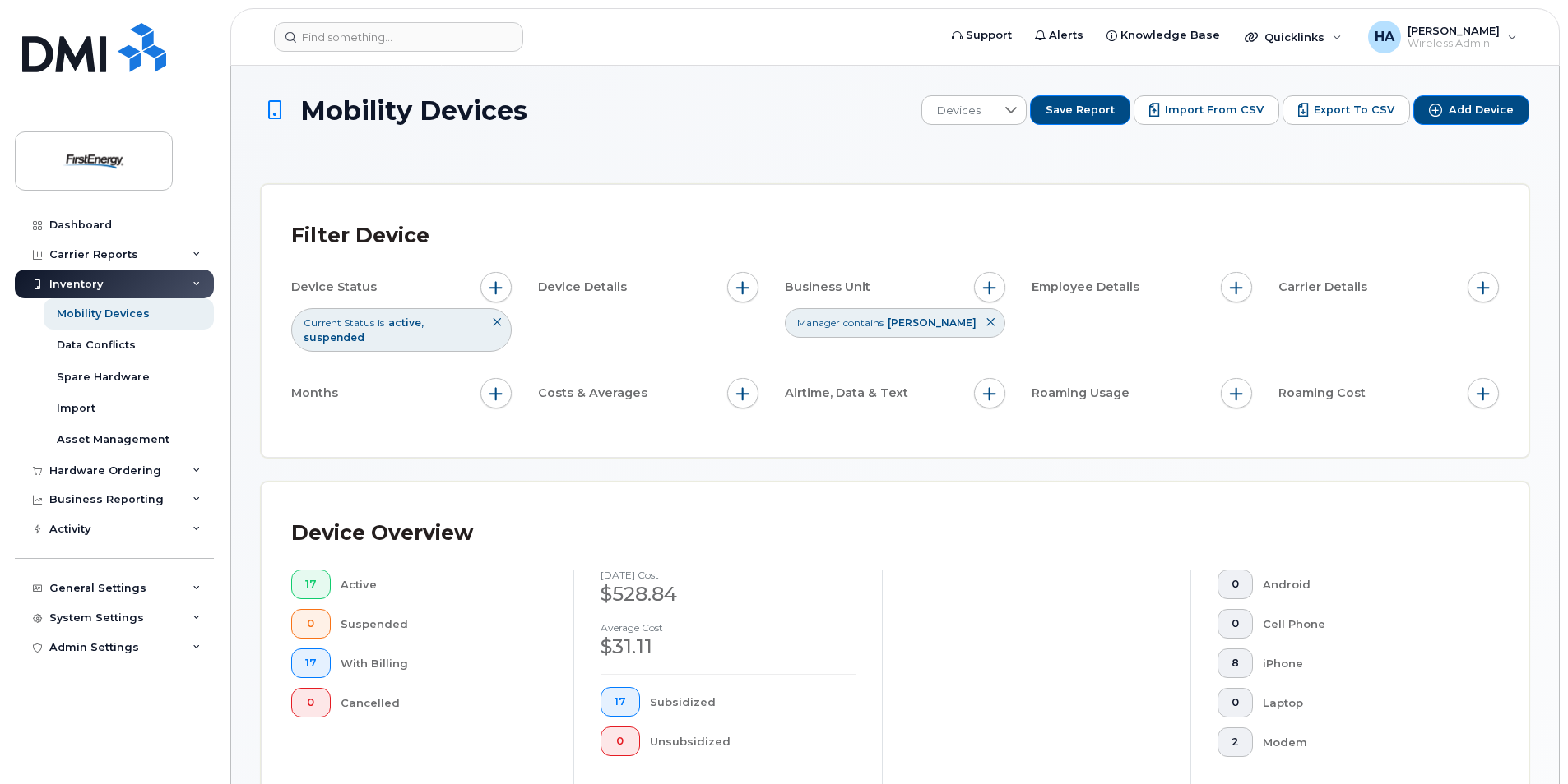
click at [991, 322] on icon at bounding box center [990, 322] width 9 height 9
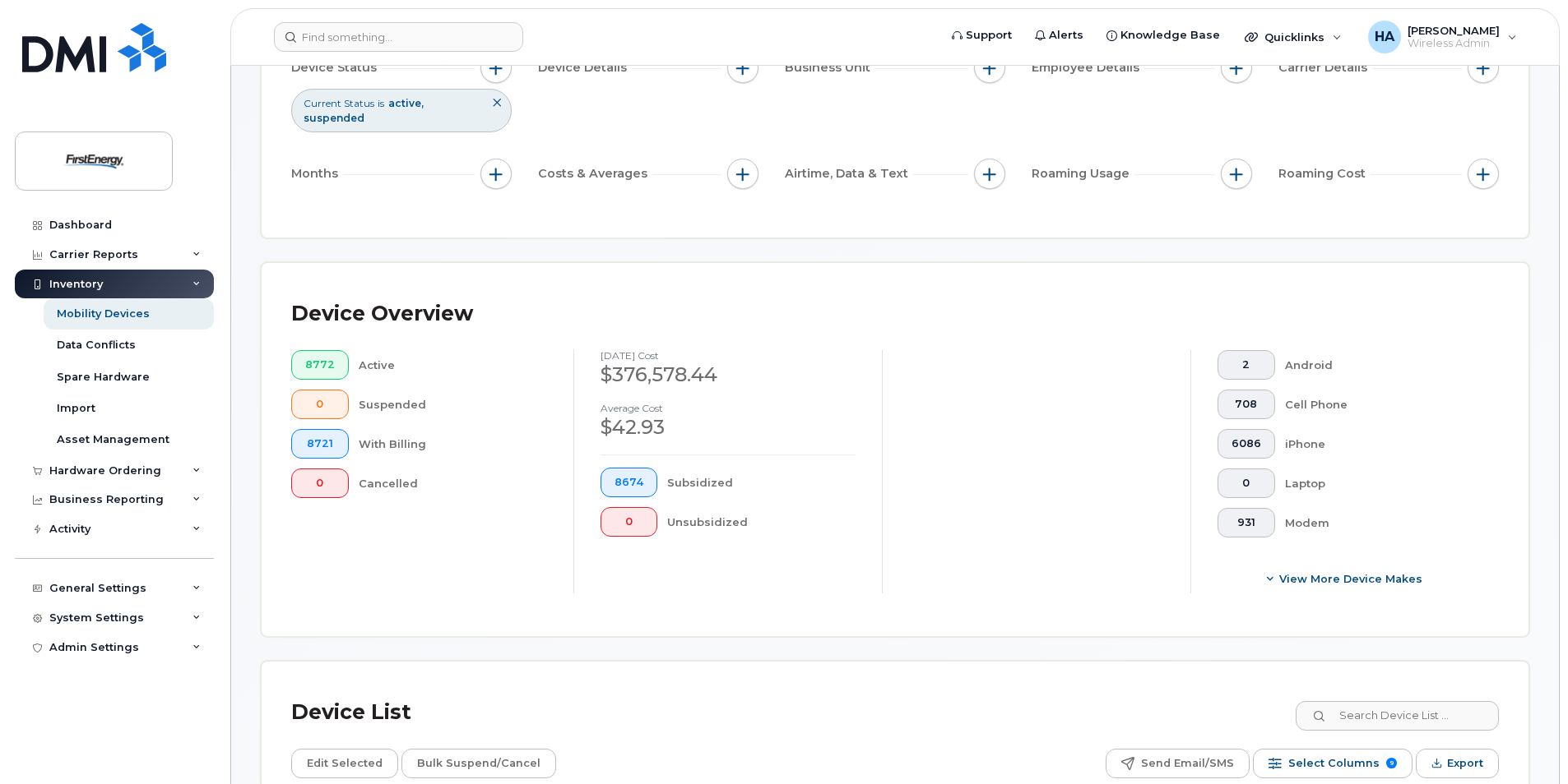
scroll to position [329, 0]
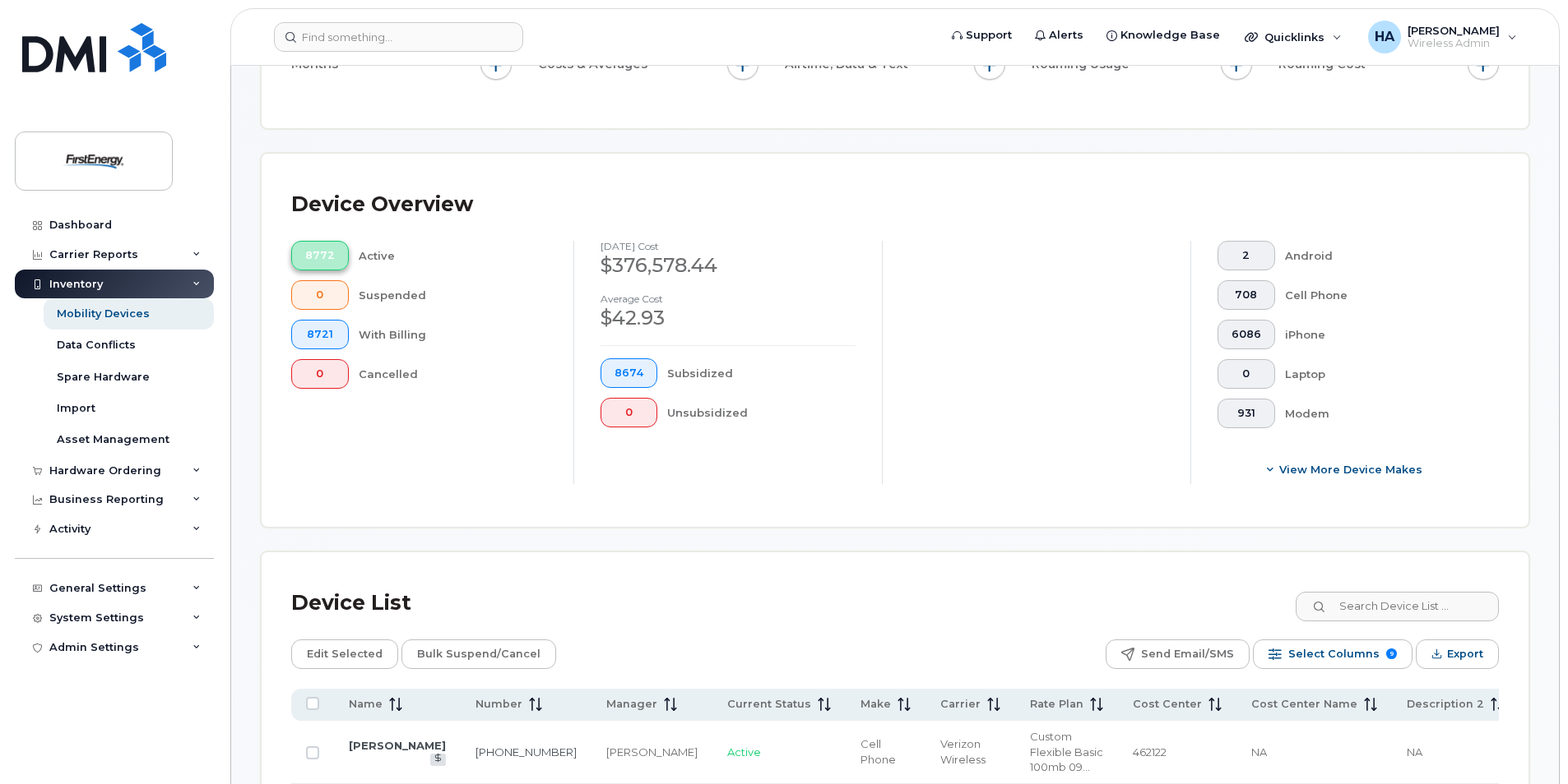
click at [306, 259] on span "8772" at bounding box center [319, 256] width 29 height 13
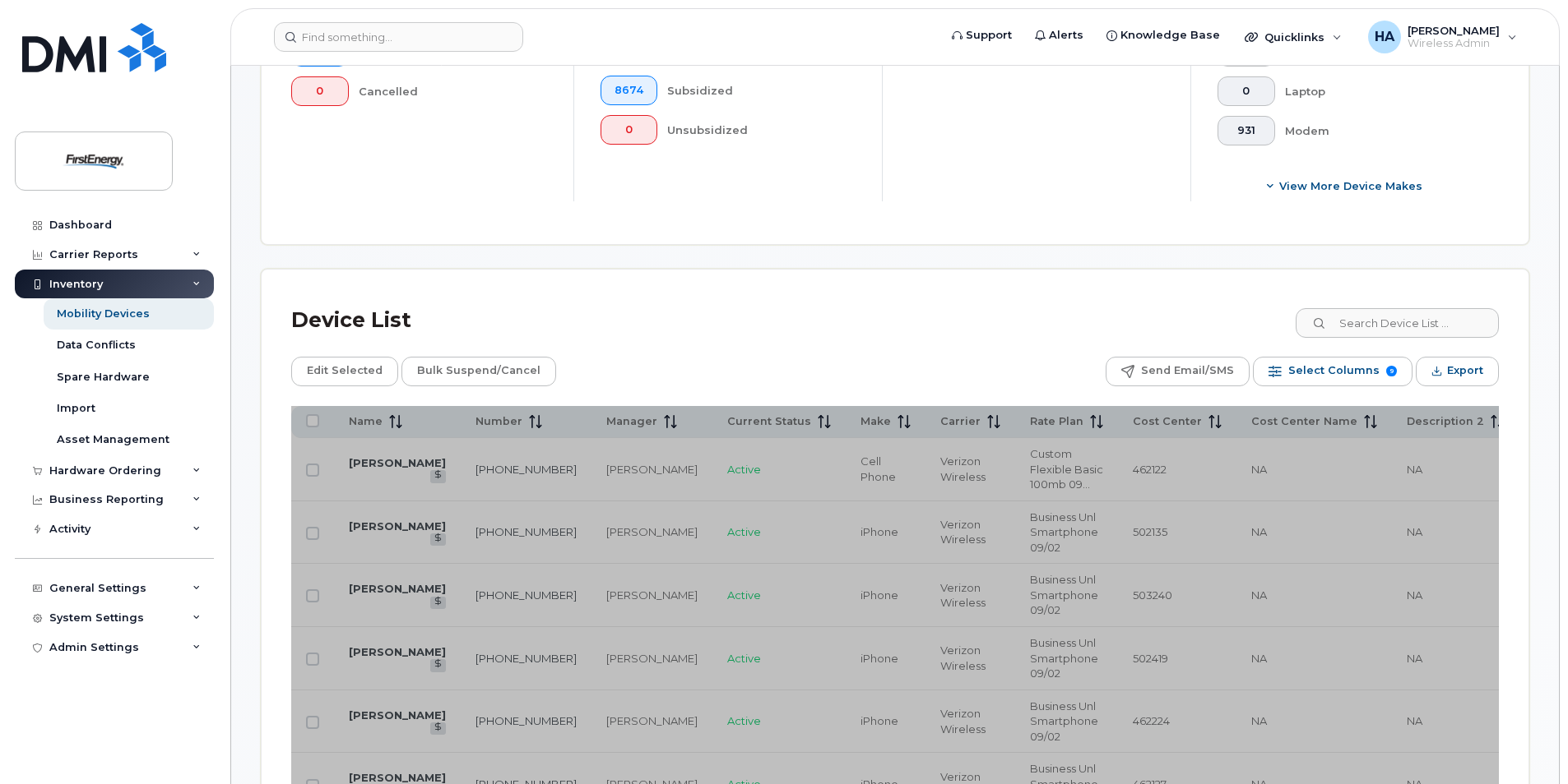
scroll to position [658, 0]
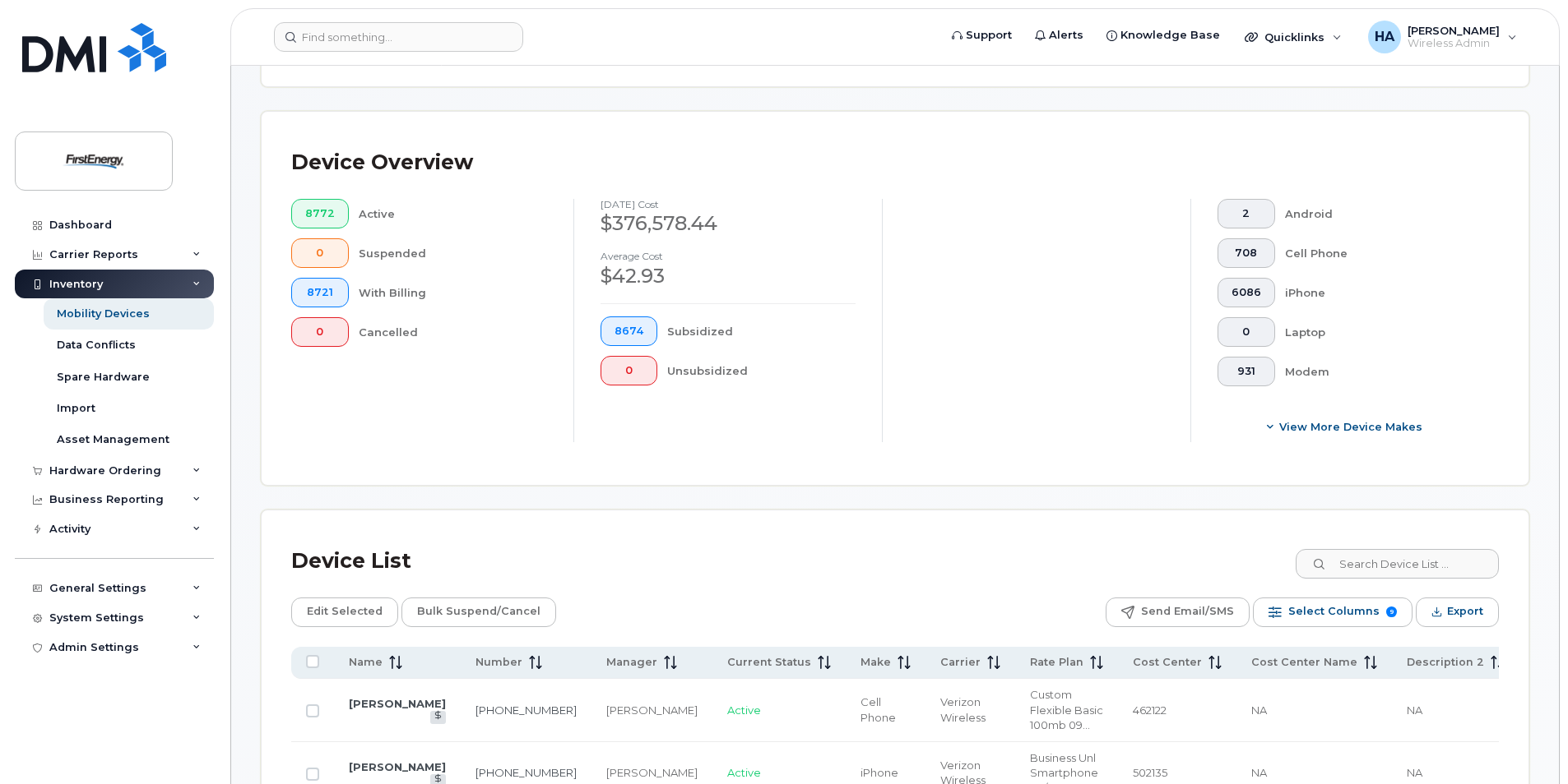
scroll to position [329, 0]
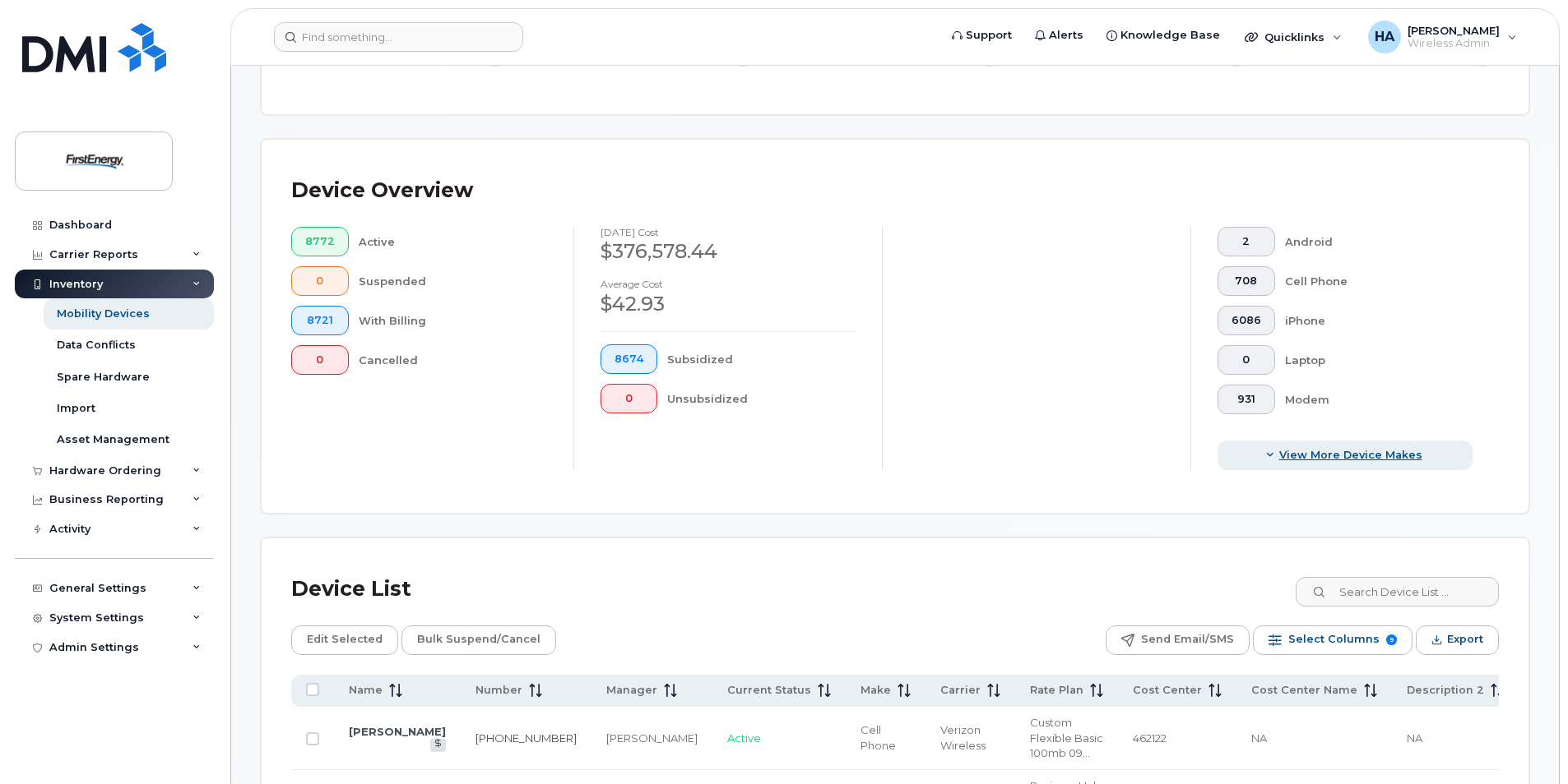
click at [1346, 459] on span "View More Device Makes" at bounding box center [1351, 455] width 143 height 16
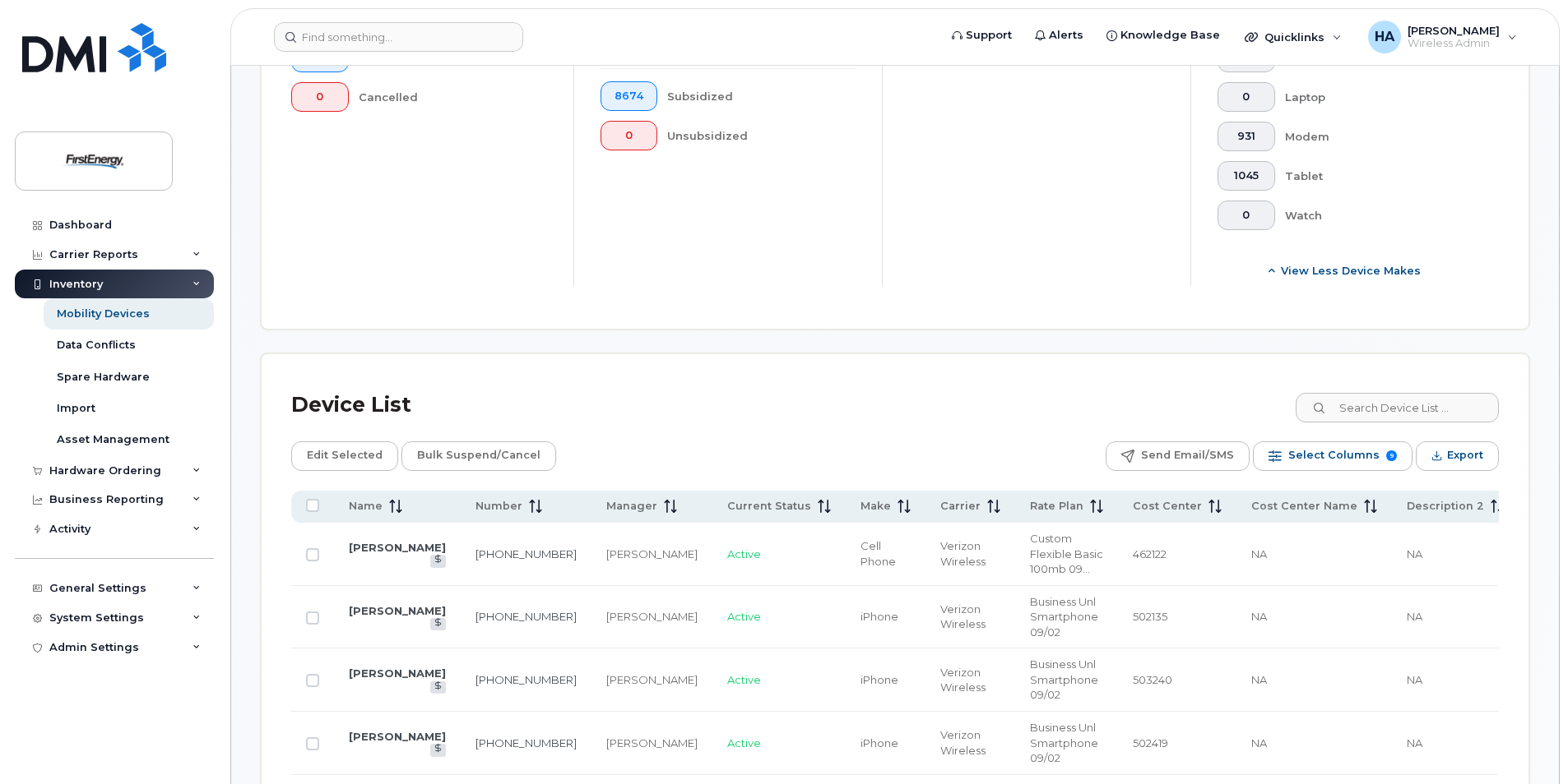
scroll to position [345, 0]
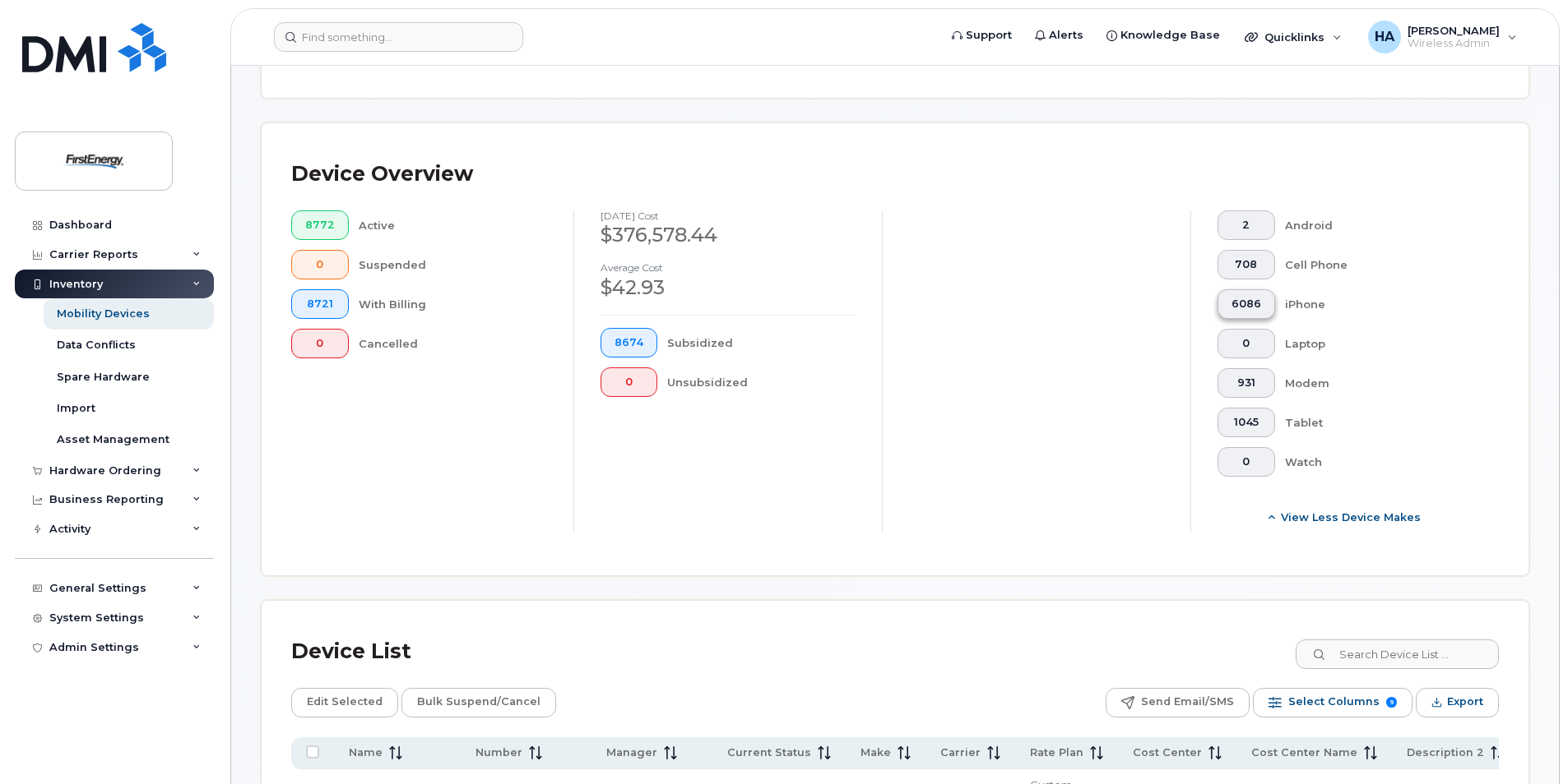
click at [1235, 304] on span "6086" at bounding box center [1245, 304] width 29 height 13
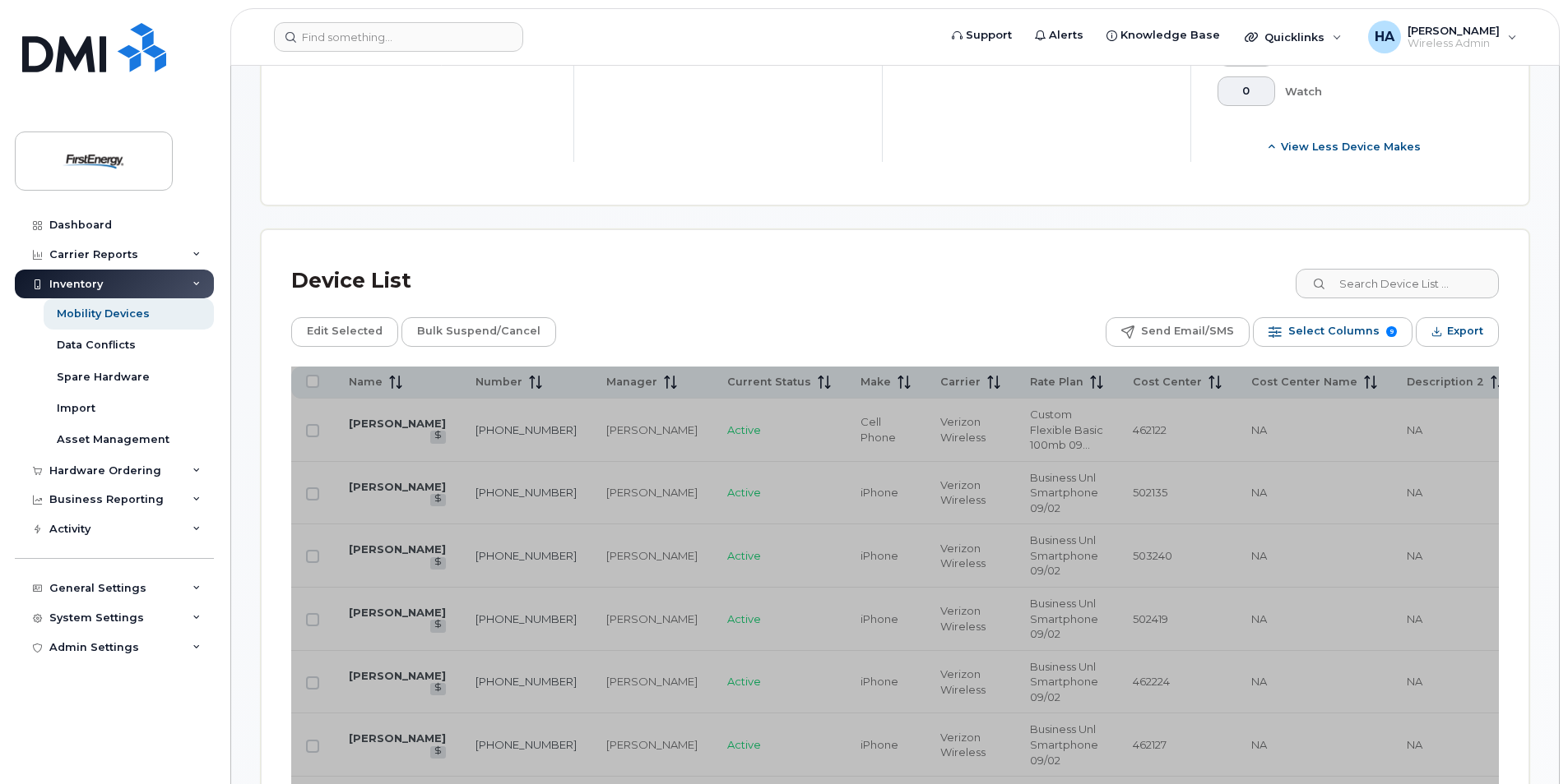
scroll to position [757, 0]
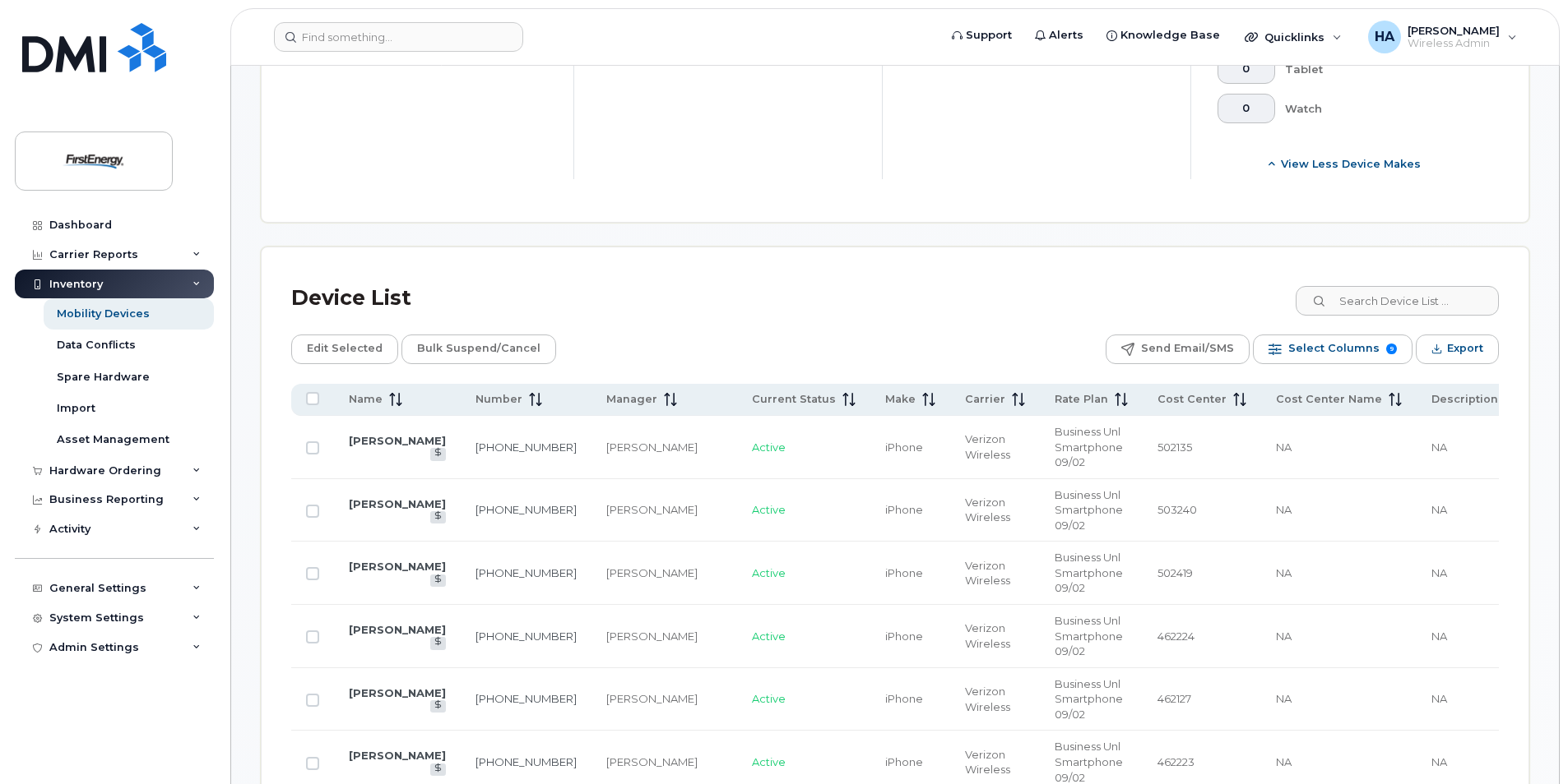
scroll to position [675, 0]
